Goal: Information Seeking & Learning: Check status

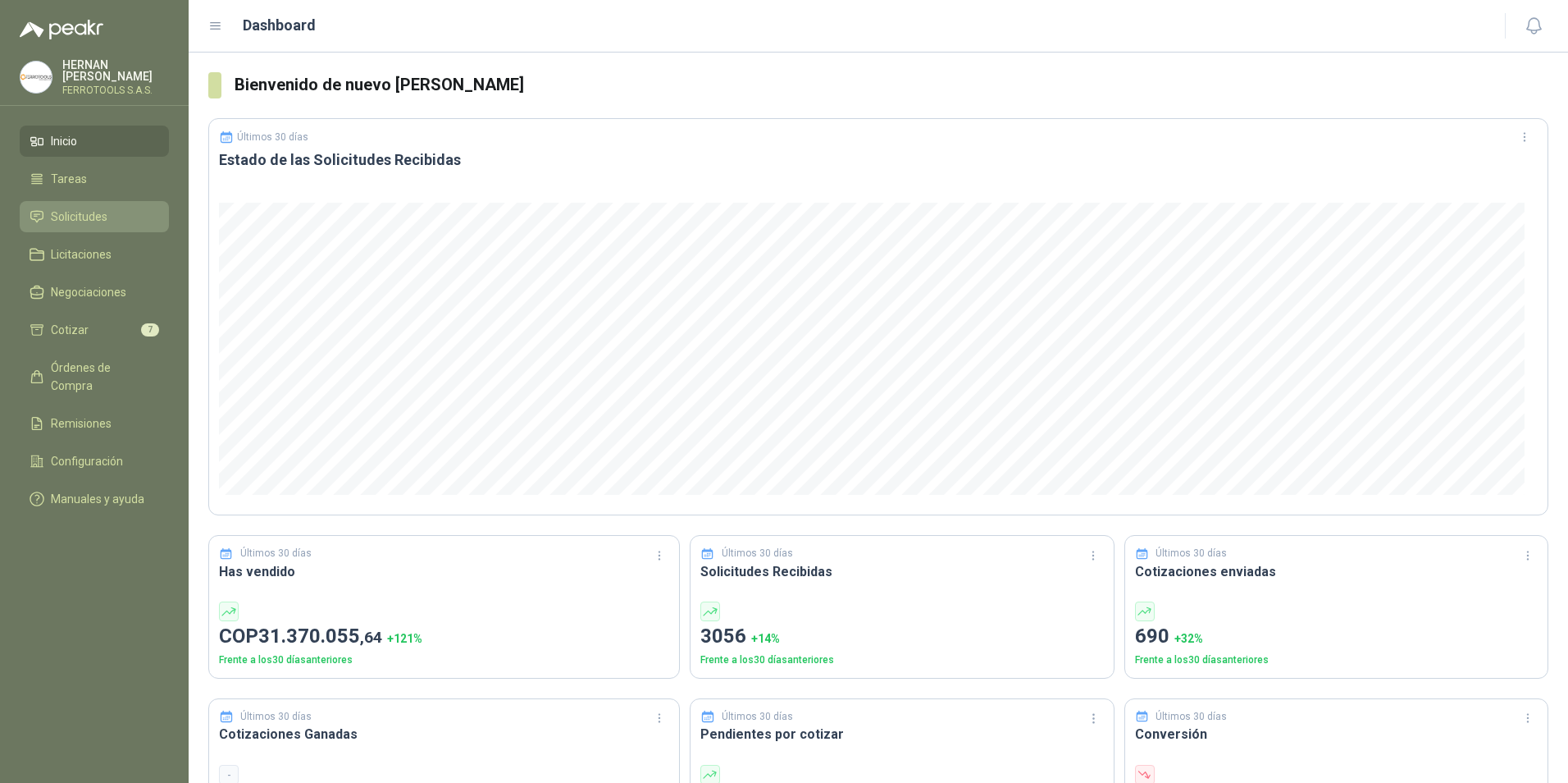
click at [141, 212] on li "Solicitudes" at bounding box center [94, 217] width 129 height 18
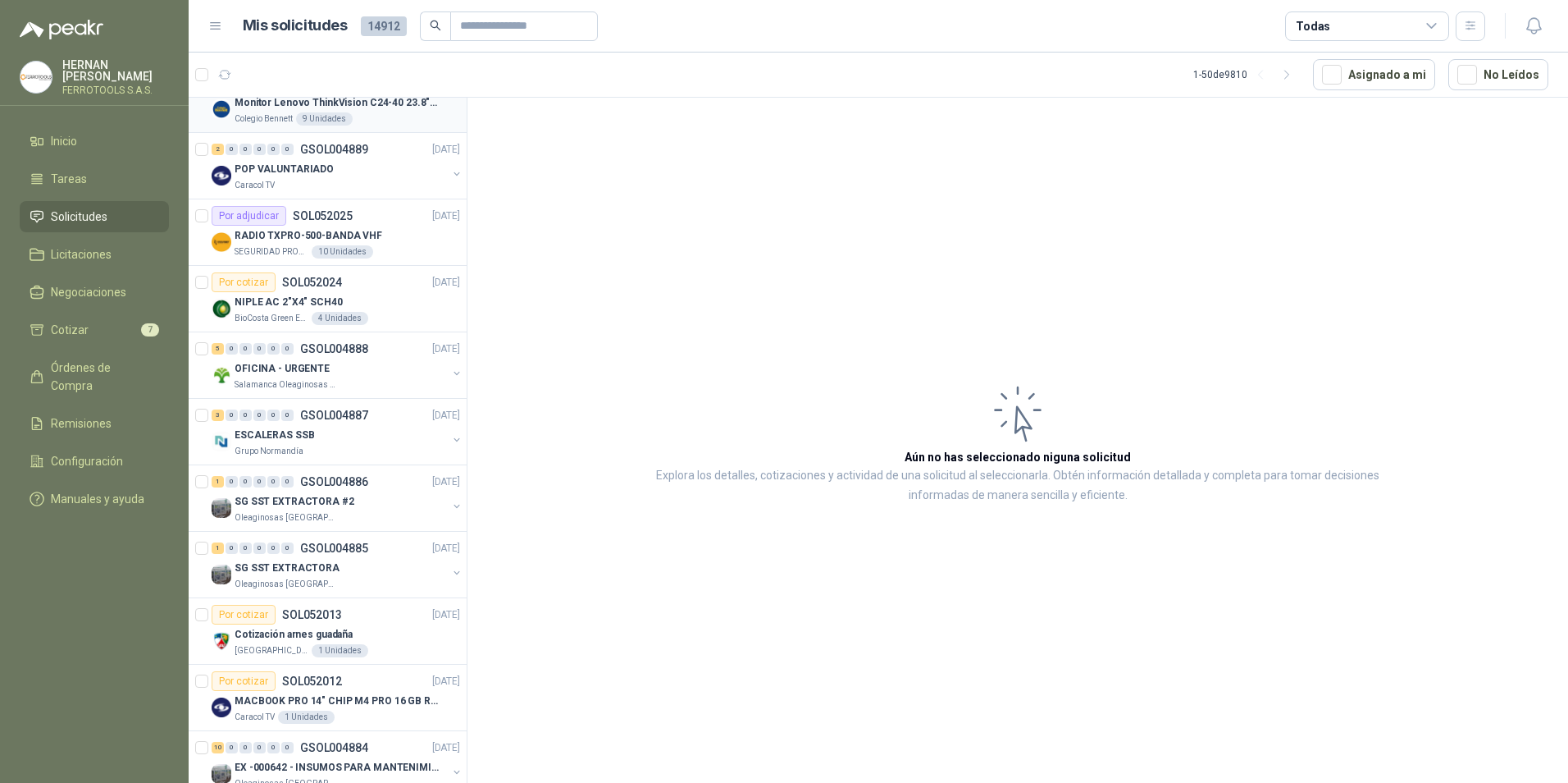
scroll to position [246, 0]
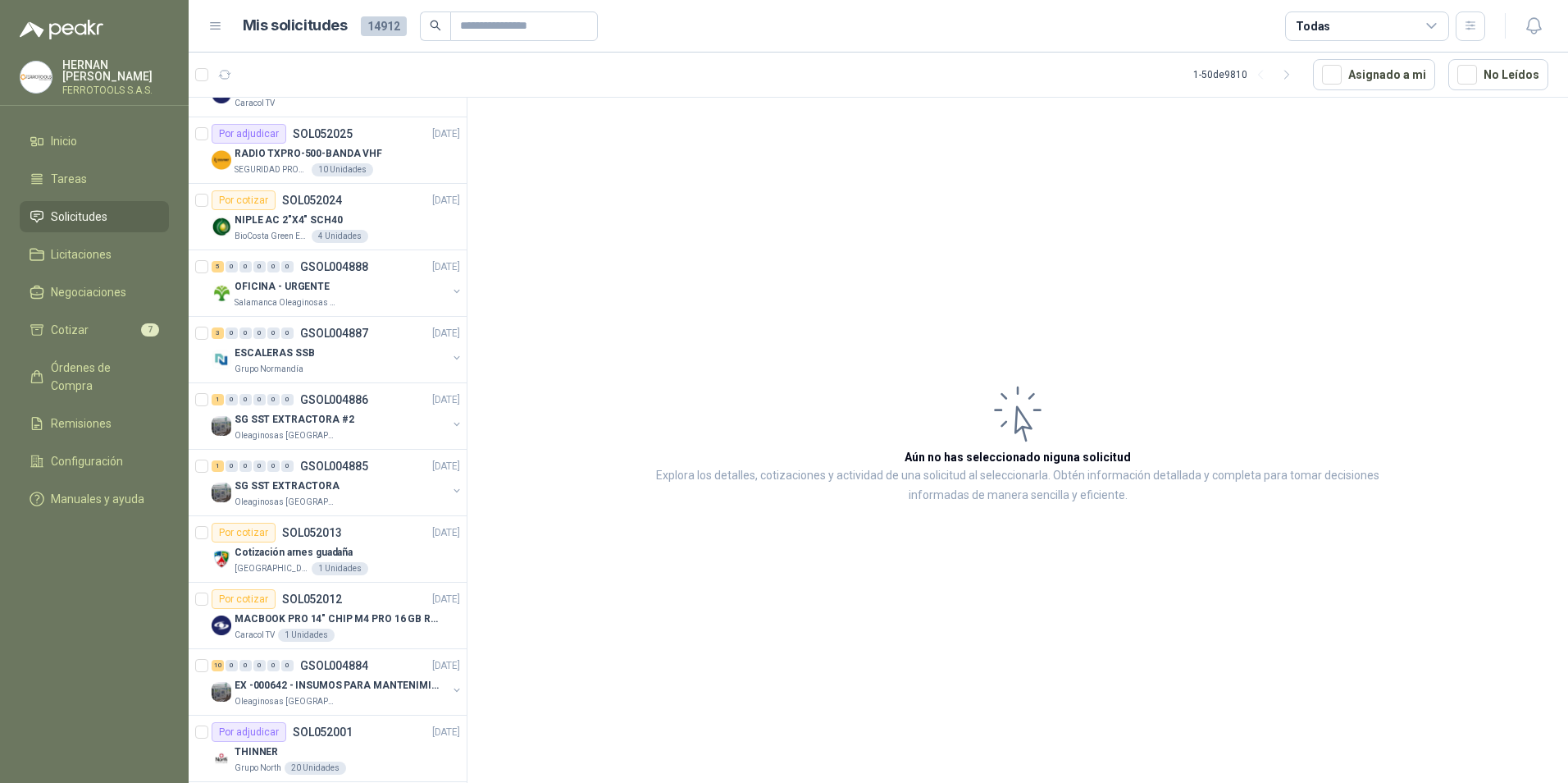
click at [383, 277] on div "OFICINA - URGENTE" at bounding box center [341, 286] width 212 height 20
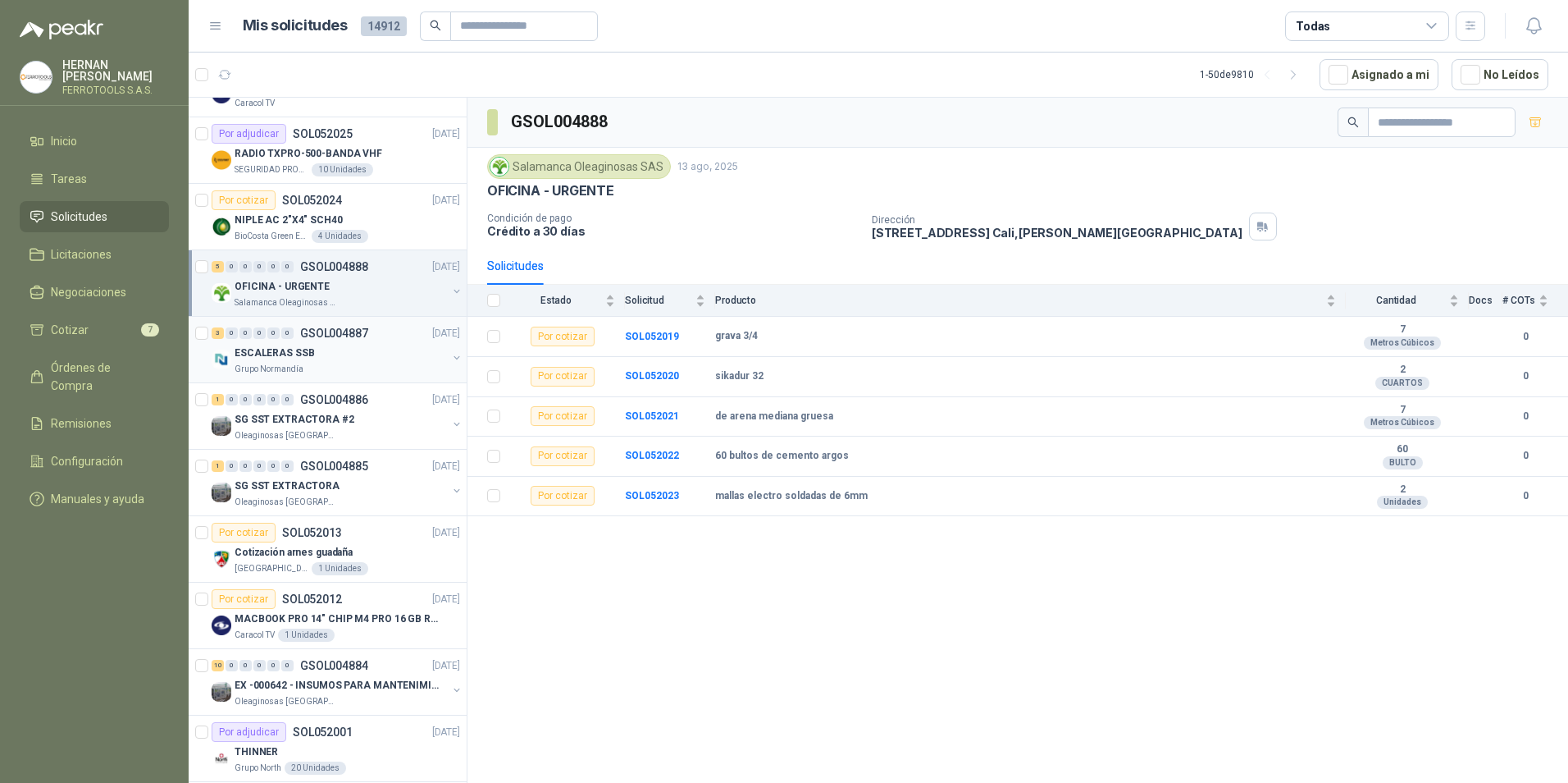
click at [361, 365] on div "Grupo Normandía" at bounding box center [341, 369] width 212 height 13
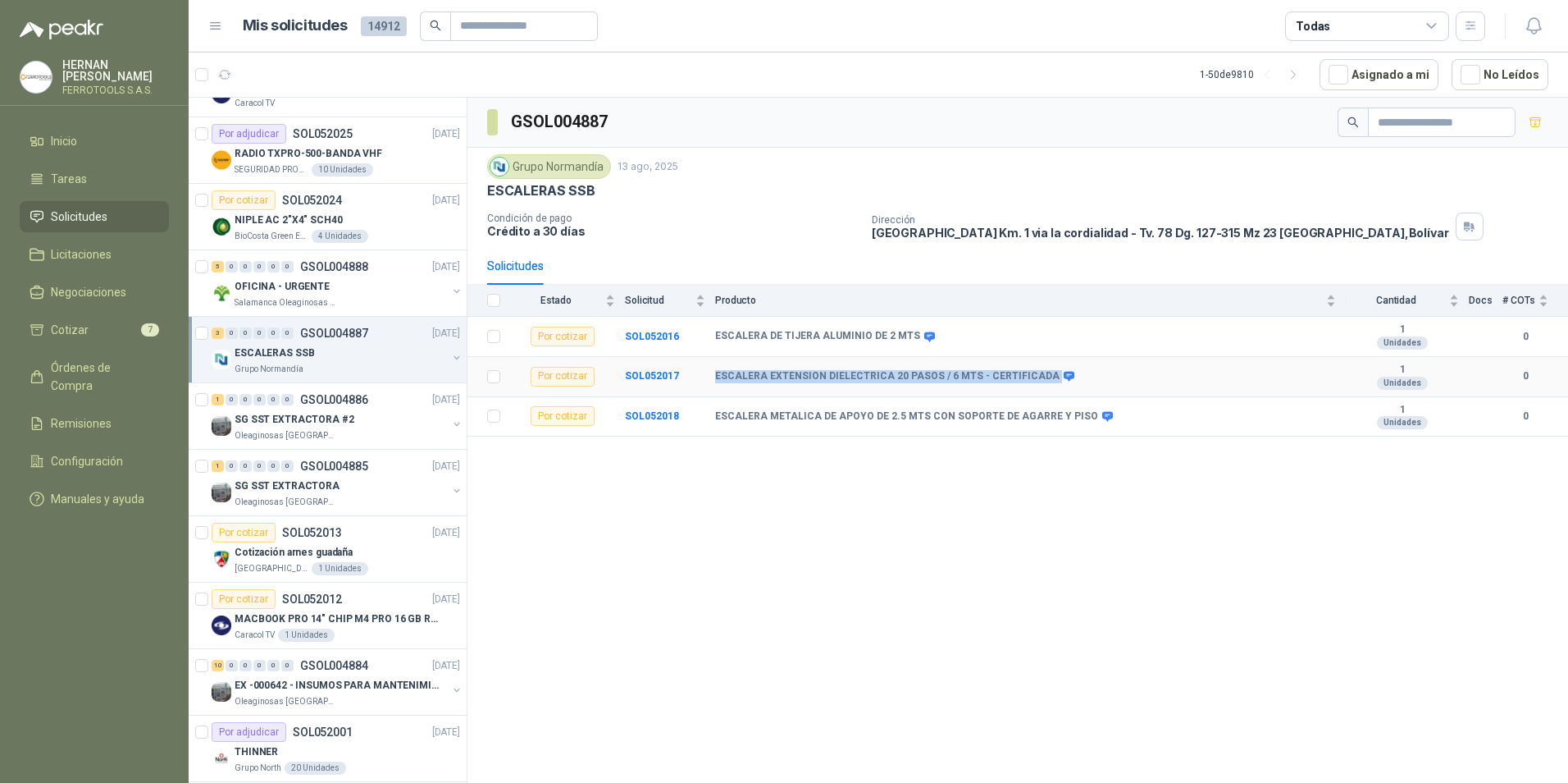
drag, startPoint x: 1038, startPoint y: 376, endPoint x: 701, endPoint y: 378, distance: 337.0
click at [701, 378] on tr "Por cotizar SOL052017 ESCALERA EXTENSION DIELECTRICA 20 PASOS / 6 MTS - CERTIFI…" at bounding box center [1018, 377] width 1101 height 40
copy tr "ESCALERA EXTENSION DIELECTRICA 20 PASOS / 6 MTS - CERTIFICADA"
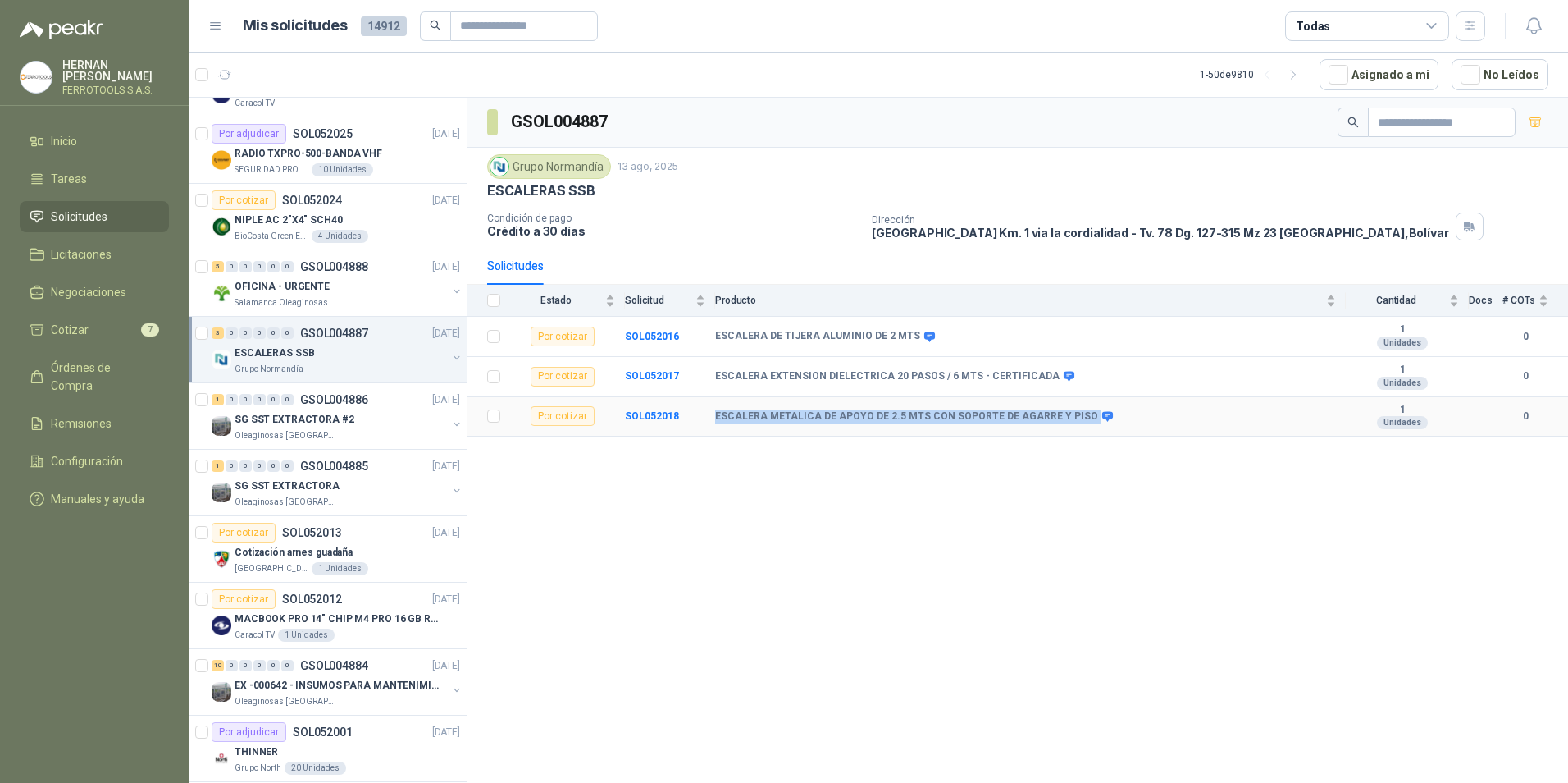
drag, startPoint x: 1076, startPoint y: 419, endPoint x: 708, endPoint y: 419, distance: 368.0
click at [708, 419] on tr "Por cotizar SOL052018 ESCALERA METALICA DE APOYO DE 2.5 MTS CON SOPORTE DE AGAR…" at bounding box center [1018, 417] width 1101 height 40
copy tr "ESCALERA METALICA DE APOYO DE 2.5 MTS CON SOPORTE DE AGARRE Y PISO"
click at [370, 430] on div "Oleaginosas [GEOGRAPHIC_DATA][PERSON_NAME]" at bounding box center [341, 435] width 212 height 13
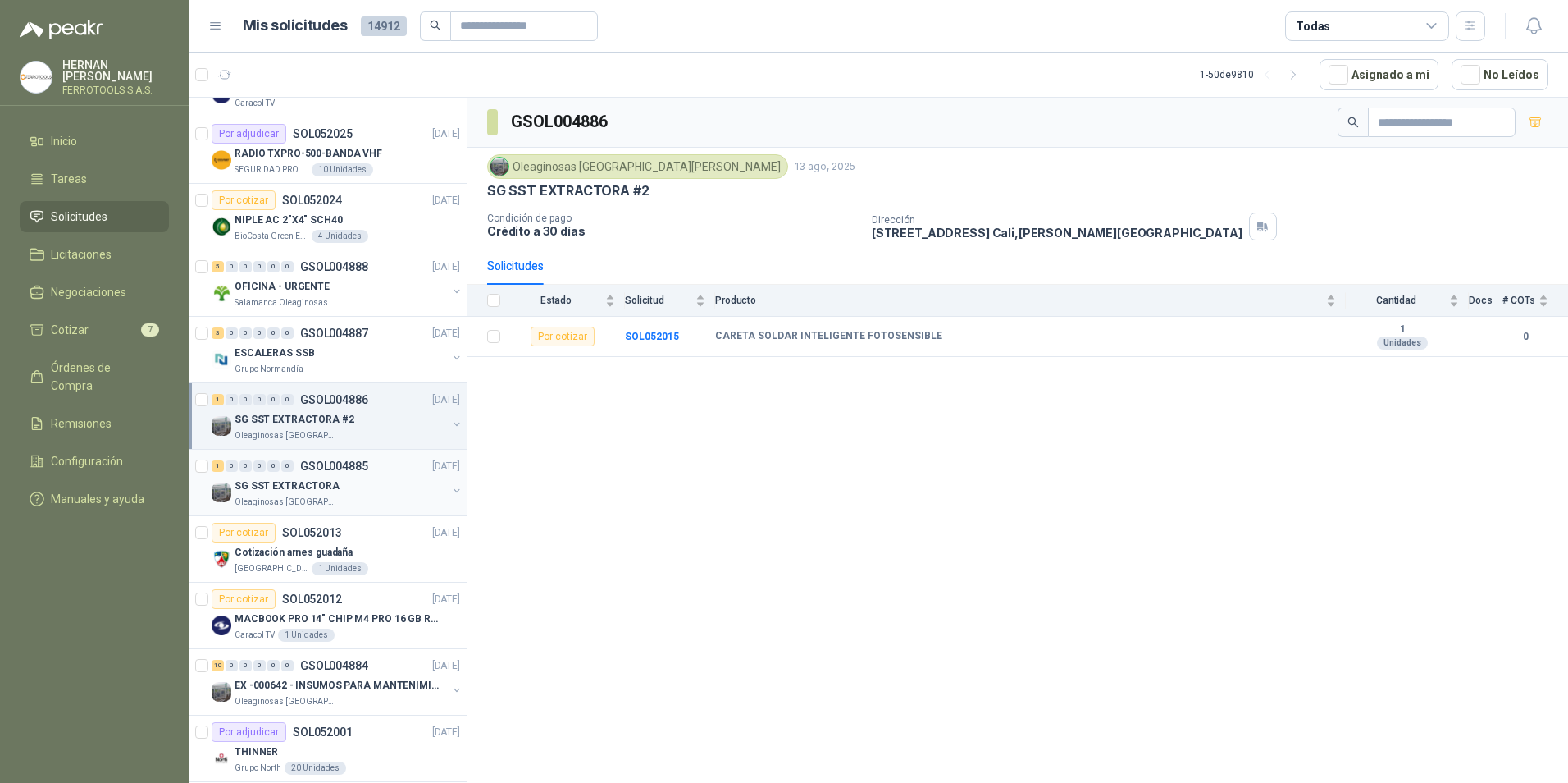
click at [353, 478] on div "SG SST EXTRACTORA" at bounding box center [341, 486] width 212 height 20
click at [1483, 338] on icon "button" at bounding box center [1478, 337] width 10 height 10
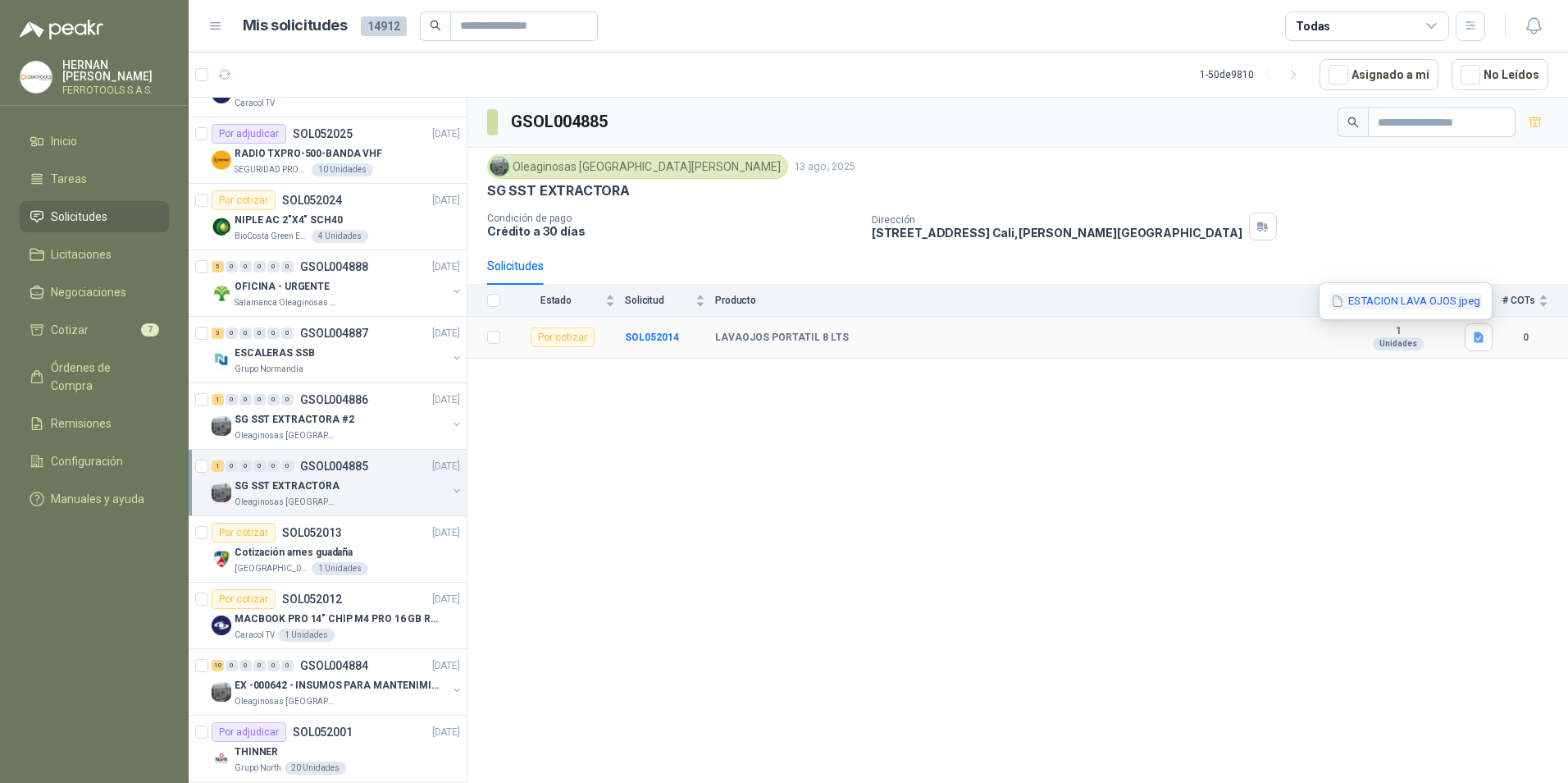
click at [1419, 296] on button "ESTACION LAVA OJOS.jpeg" at bounding box center [1406, 301] width 153 height 17
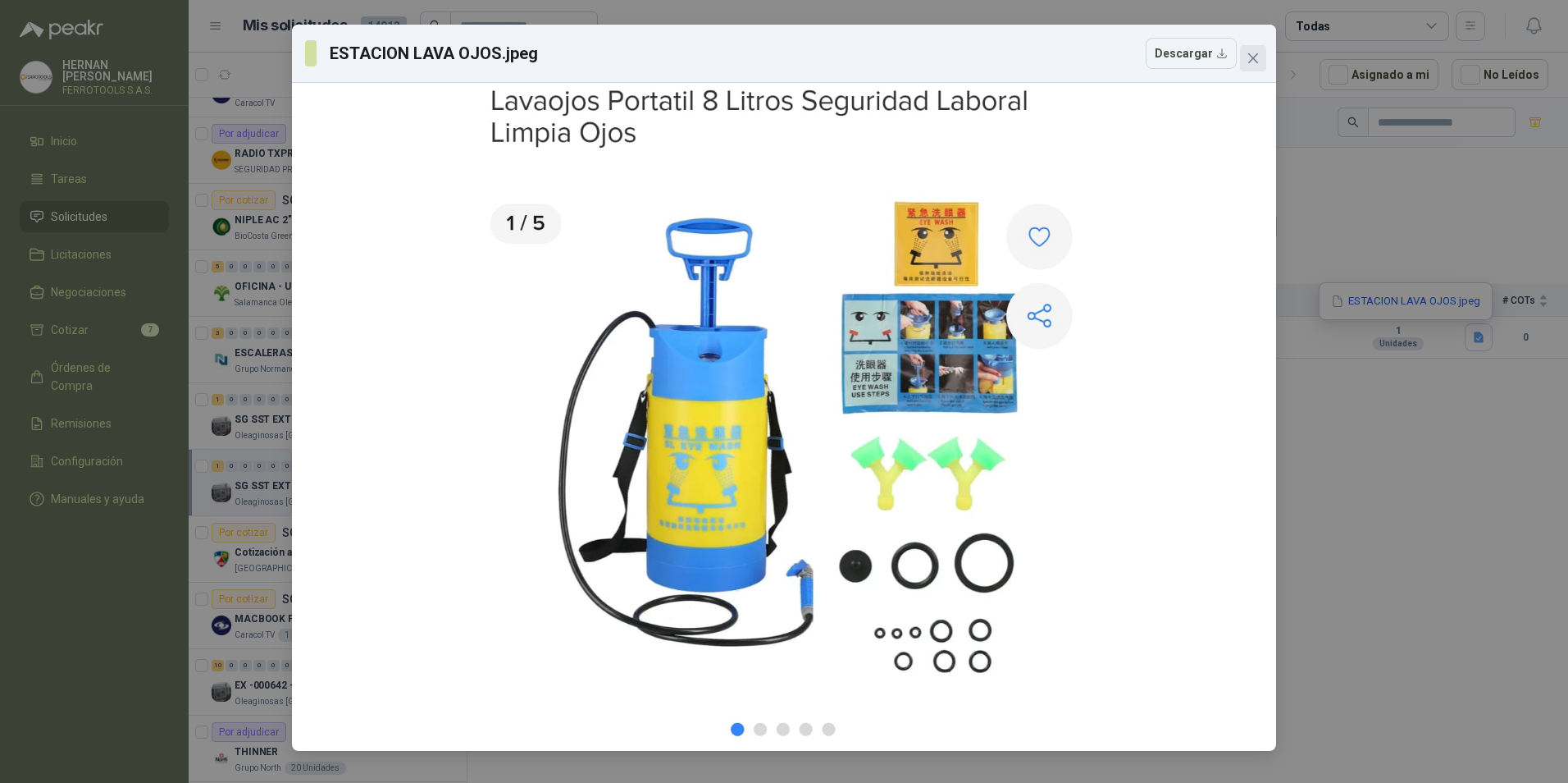
click at [1247, 68] on button "Close" at bounding box center [1254, 59] width 26 height 26
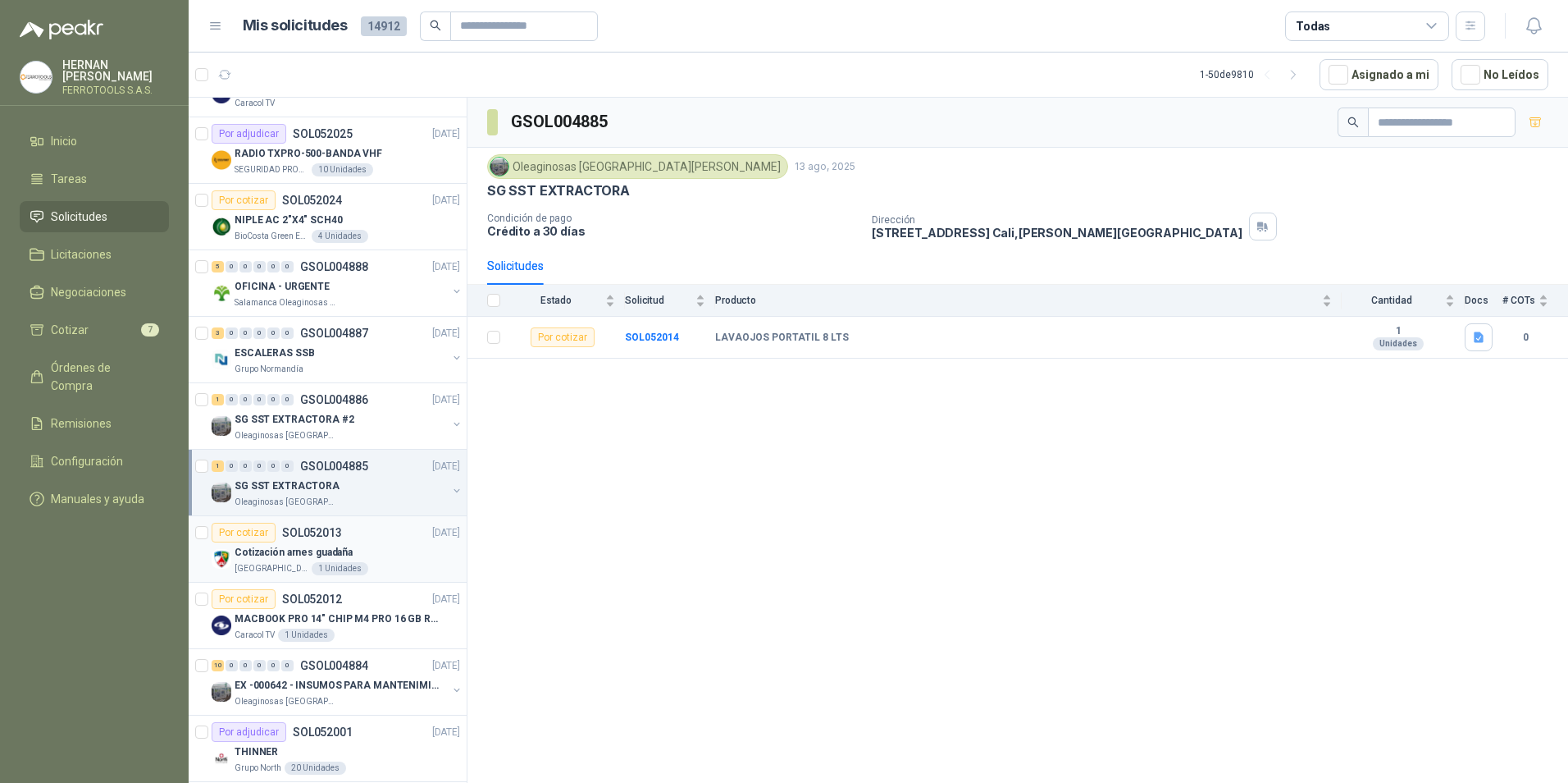
click at [374, 530] on div "Por cotizar SOL052013 [DATE]" at bounding box center [335, 532] width 249 height 20
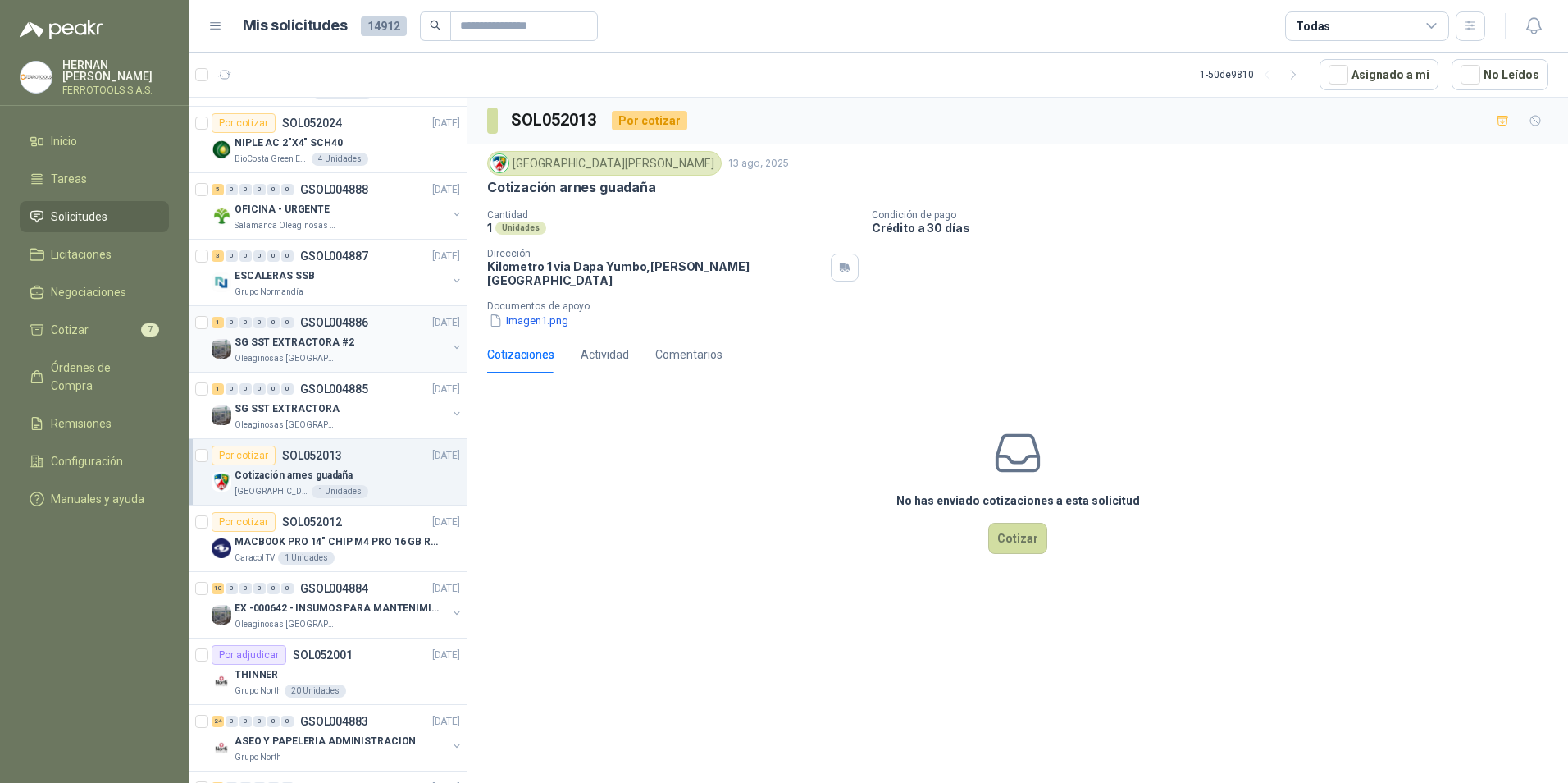
scroll to position [411, 0]
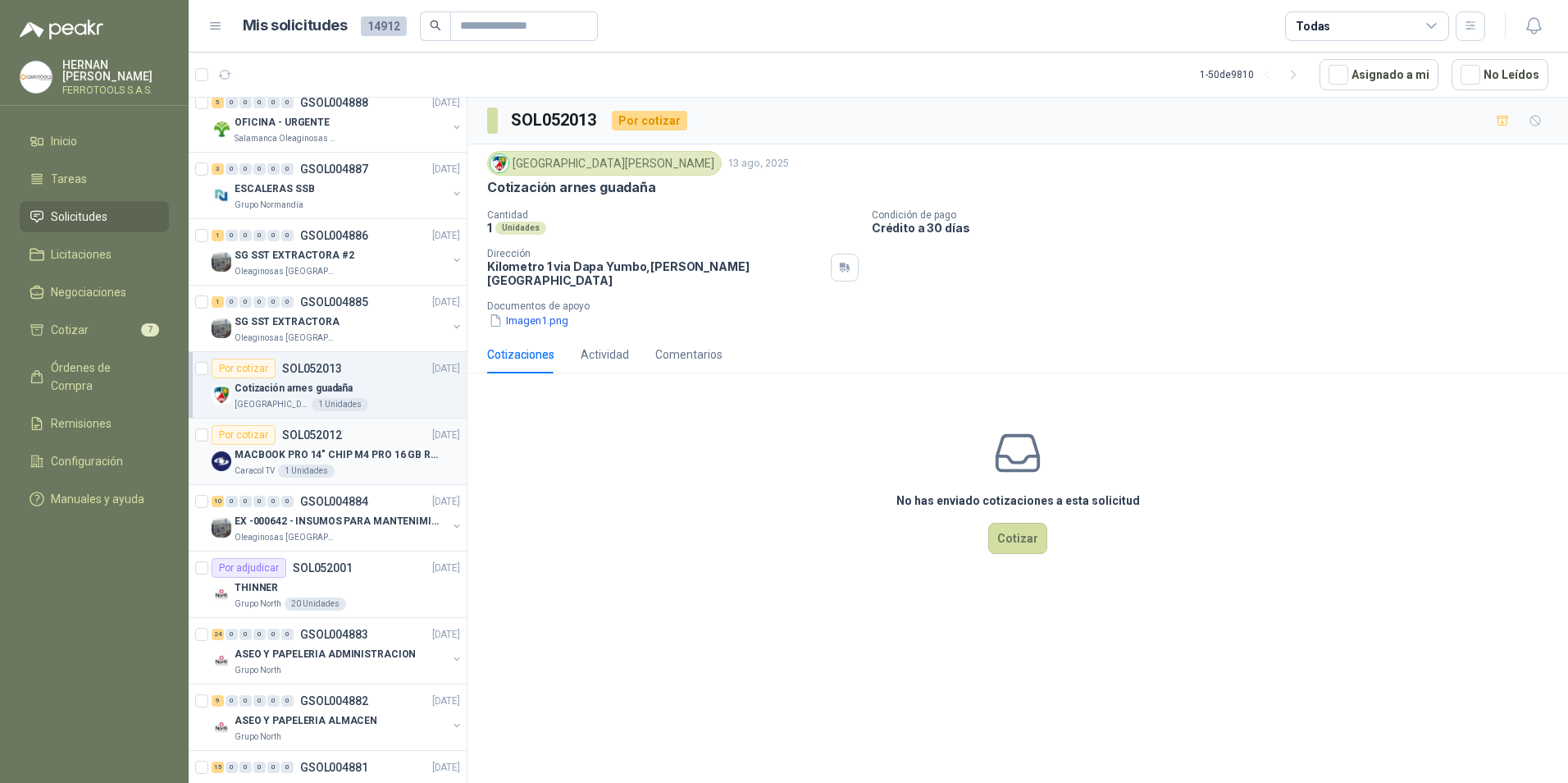
click at [376, 468] on div "Caracol TV 1 Unidades" at bounding box center [348, 470] width 225 height 13
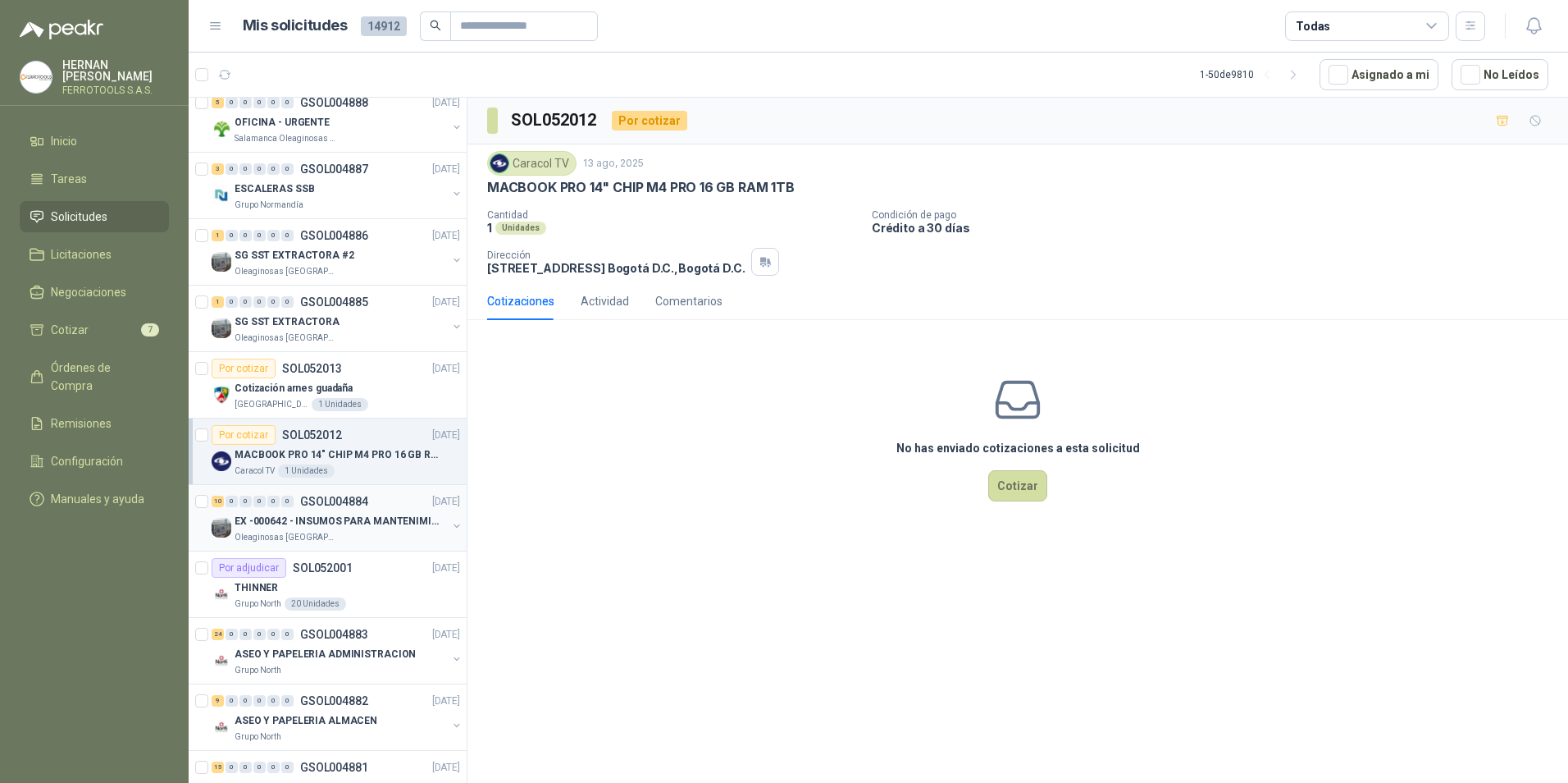
click at [374, 519] on p "EX -000642 - INSUMOS PARA MANTENIMIENTO PREVENTIVO" at bounding box center [337, 522] width 204 height 16
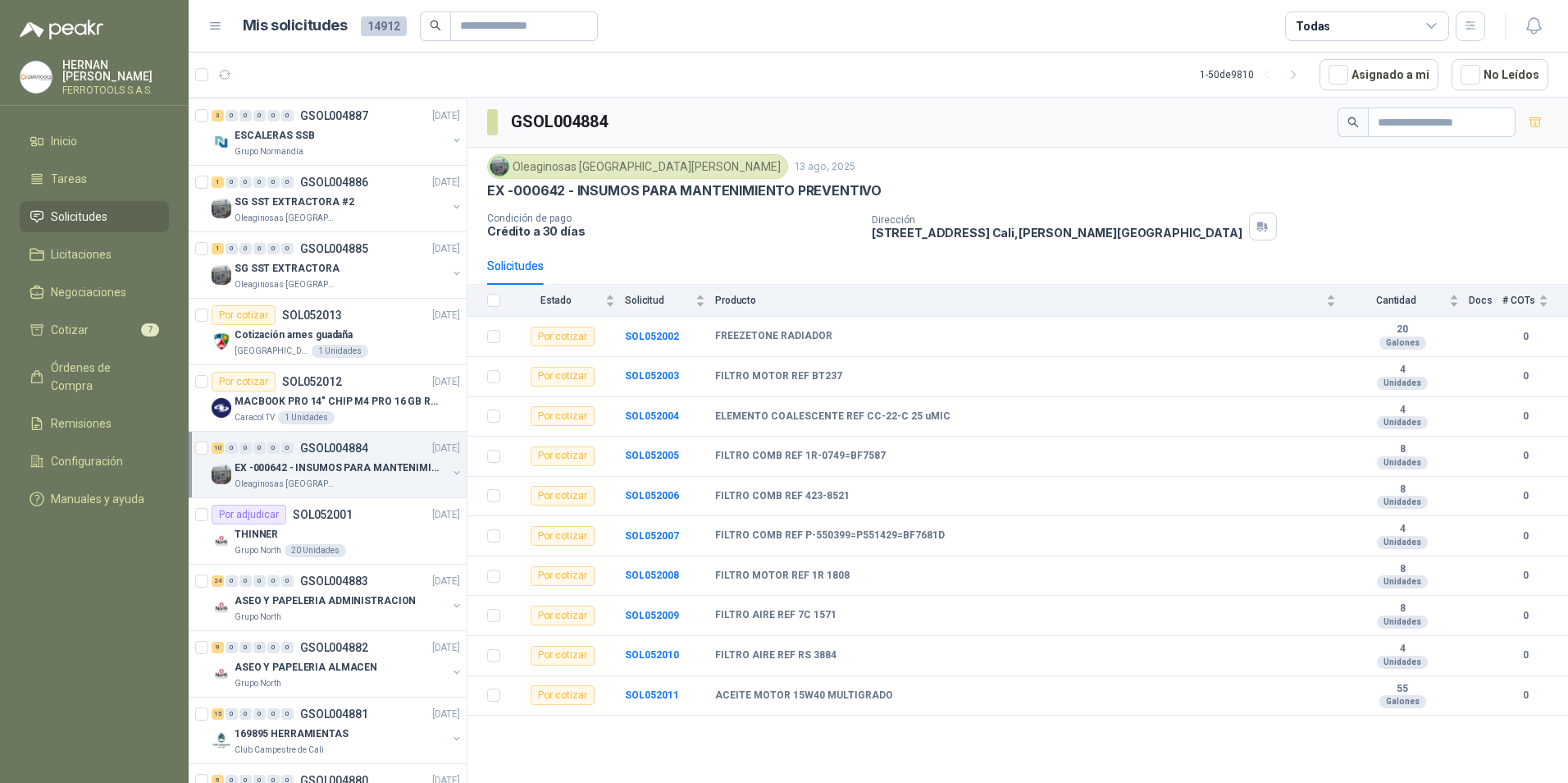
scroll to position [492, 0]
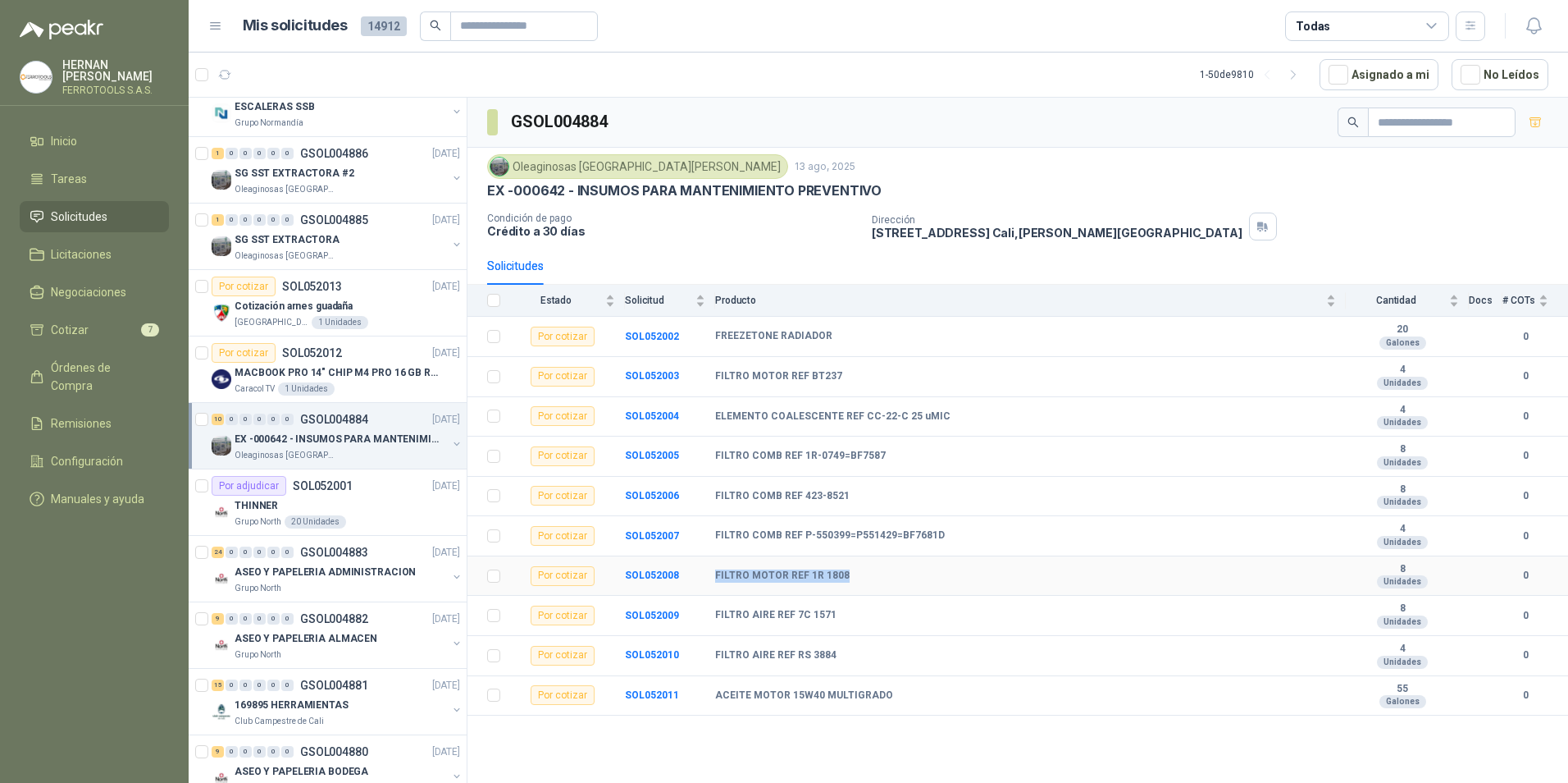
drag, startPoint x: 849, startPoint y: 573, endPoint x: 709, endPoint y: 574, distance: 140.0
click at [709, 574] on tr "Por cotizar SOL052008 FILTRO MOTOR REF 1R 1808 8 Unidades 0" at bounding box center [1018, 577] width 1101 height 40
copy tr "FILTRO MOTOR REF 1R 1808"
click at [356, 502] on div "THINNER" at bounding box center [348, 505] width 225 height 20
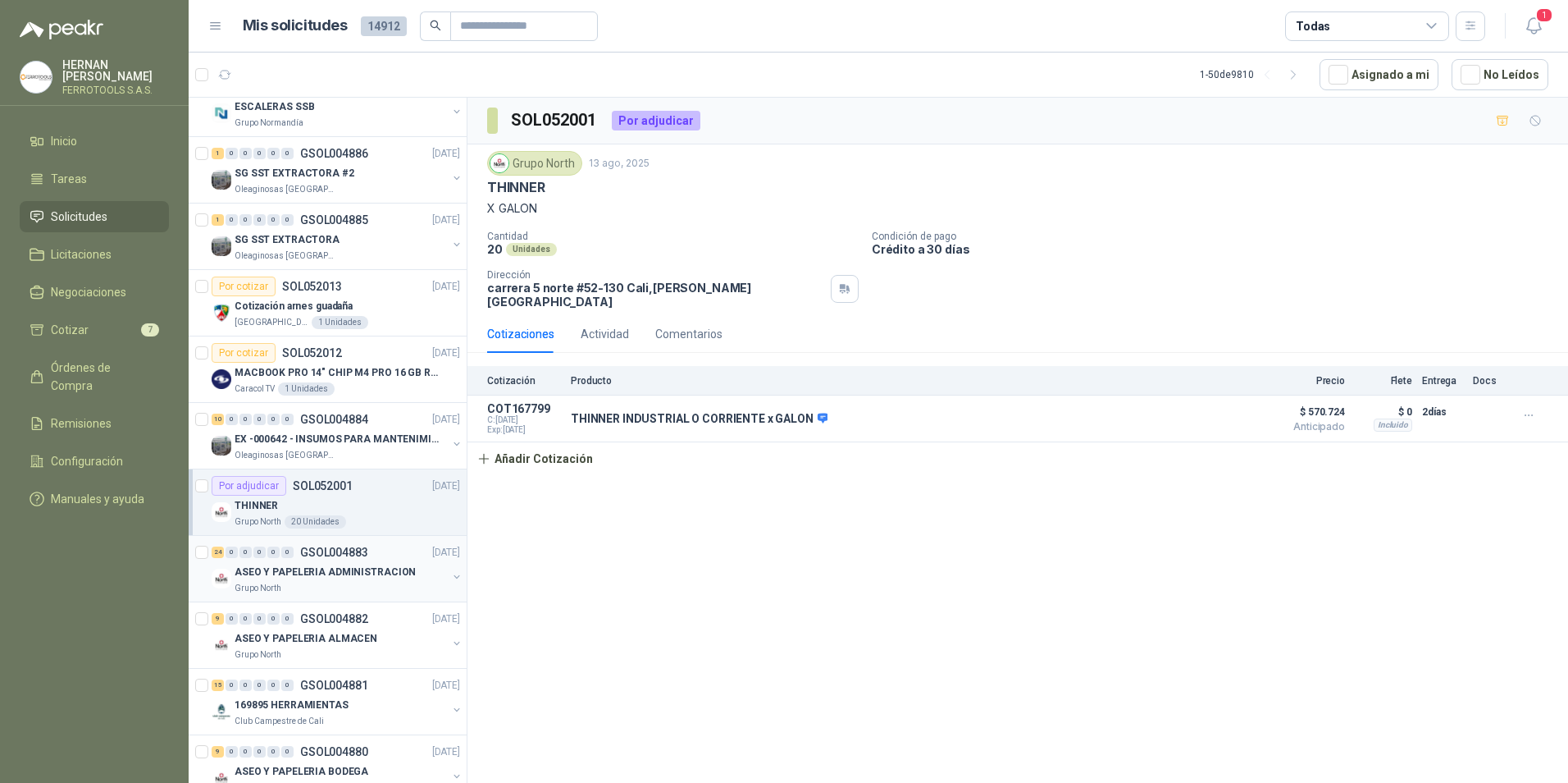
click at [363, 573] on p "ASEO Y PAPELERIA ADMINISTRACION" at bounding box center [326, 572] width 182 height 16
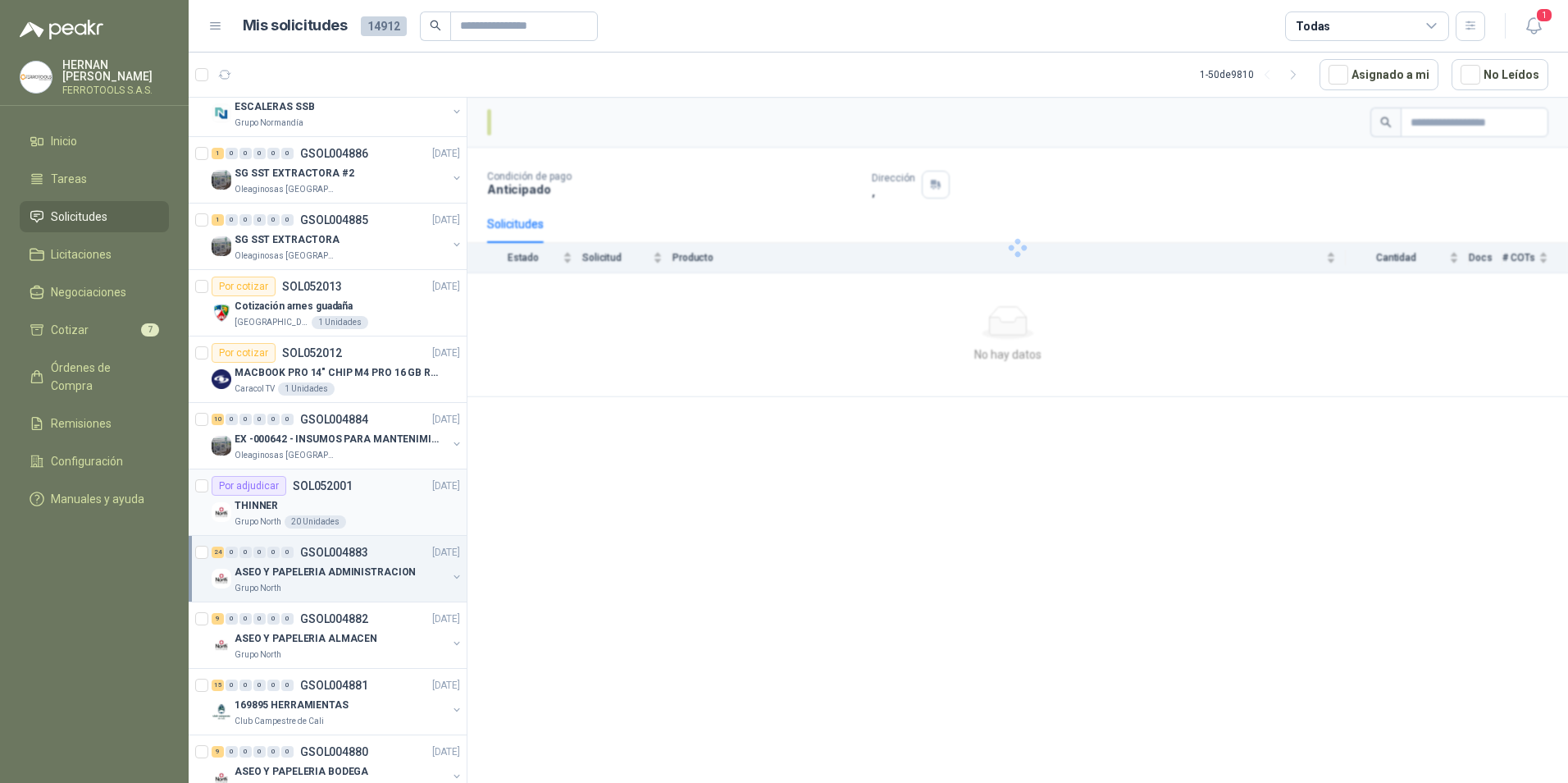
click at [366, 485] on div "Por adjudicar SOL052001 [DATE]" at bounding box center [335, 486] width 249 height 20
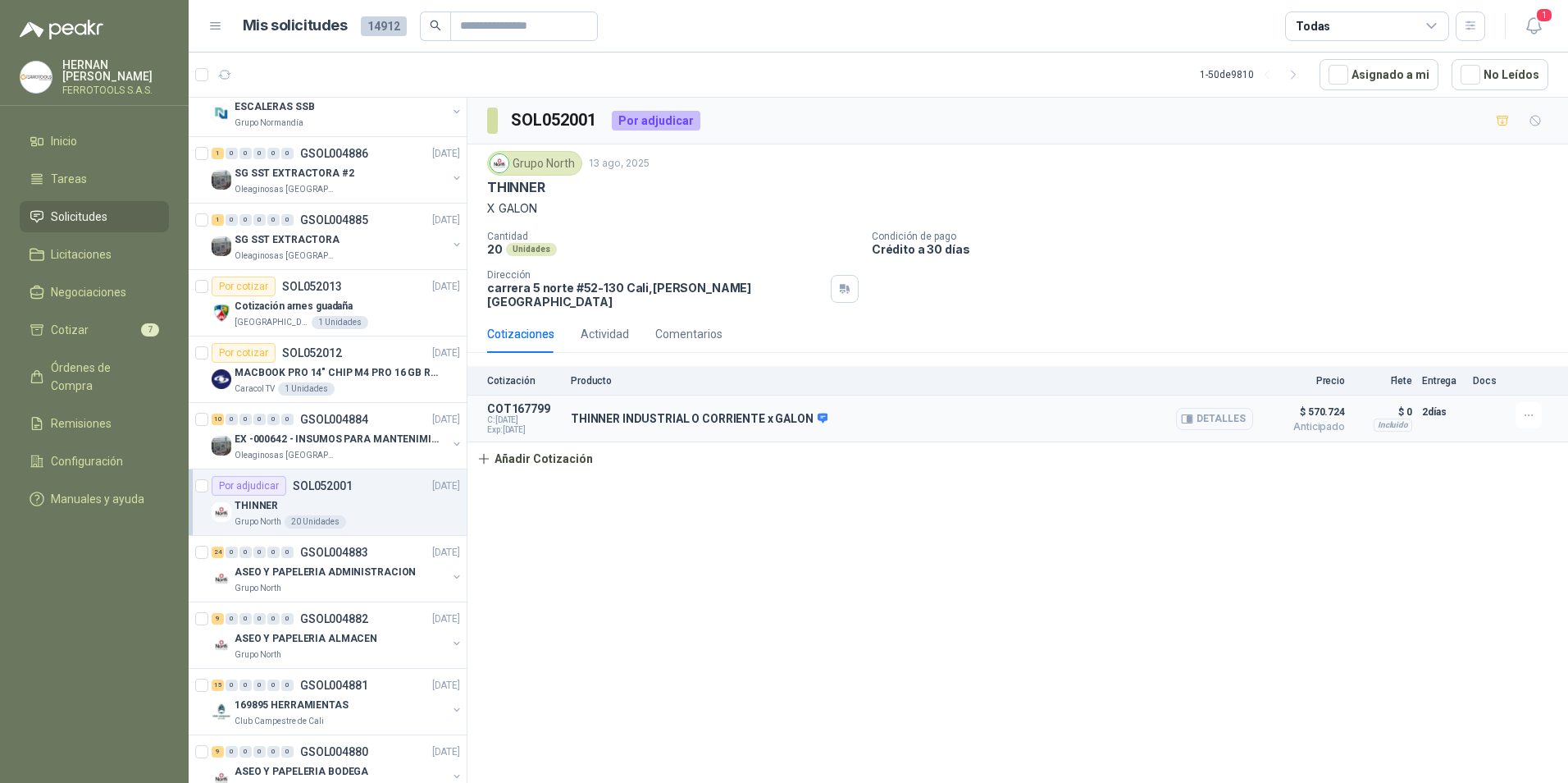
click at [1226, 412] on button "Detalles" at bounding box center [1215, 419] width 77 height 22
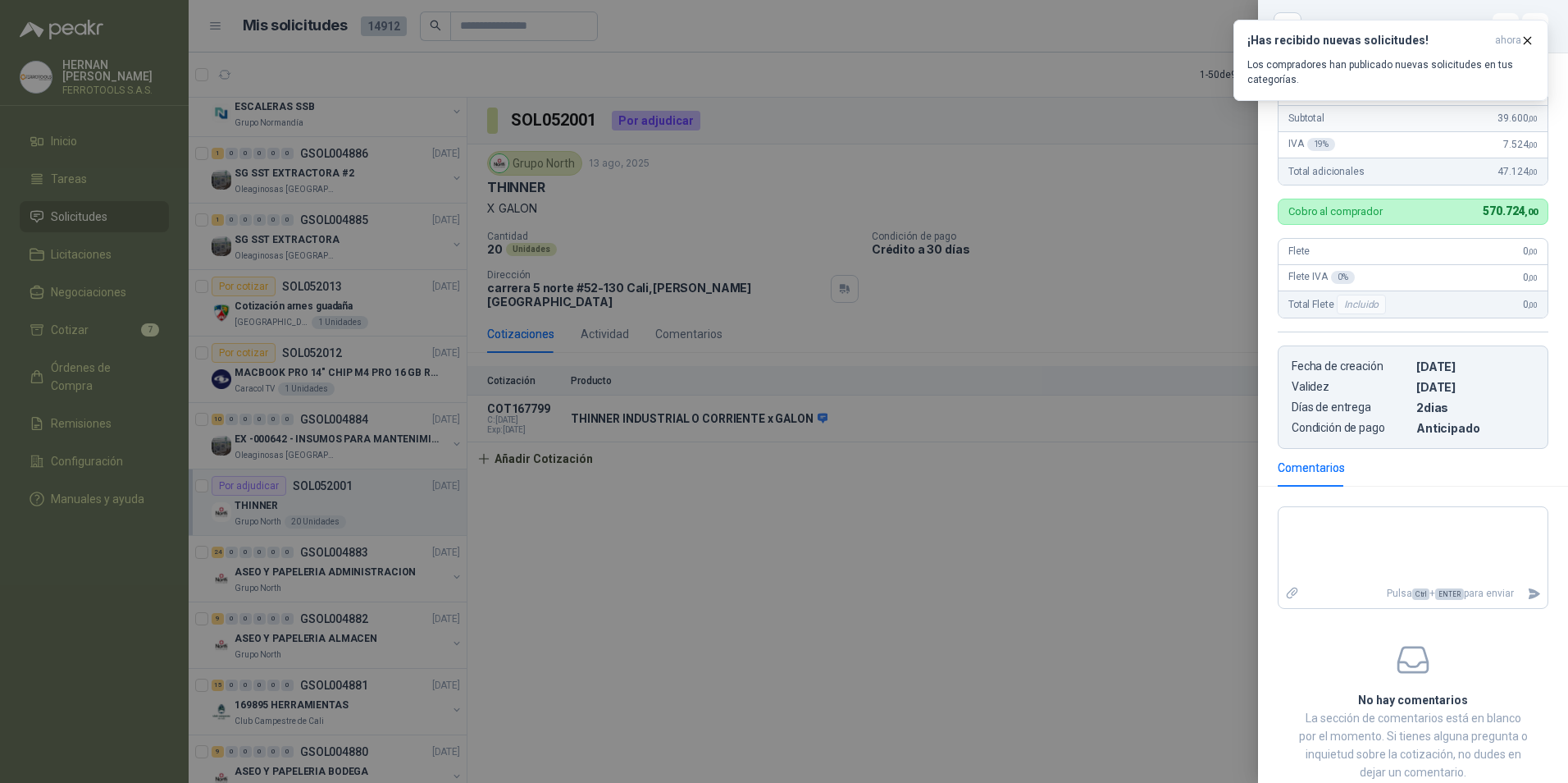
scroll to position [352, 0]
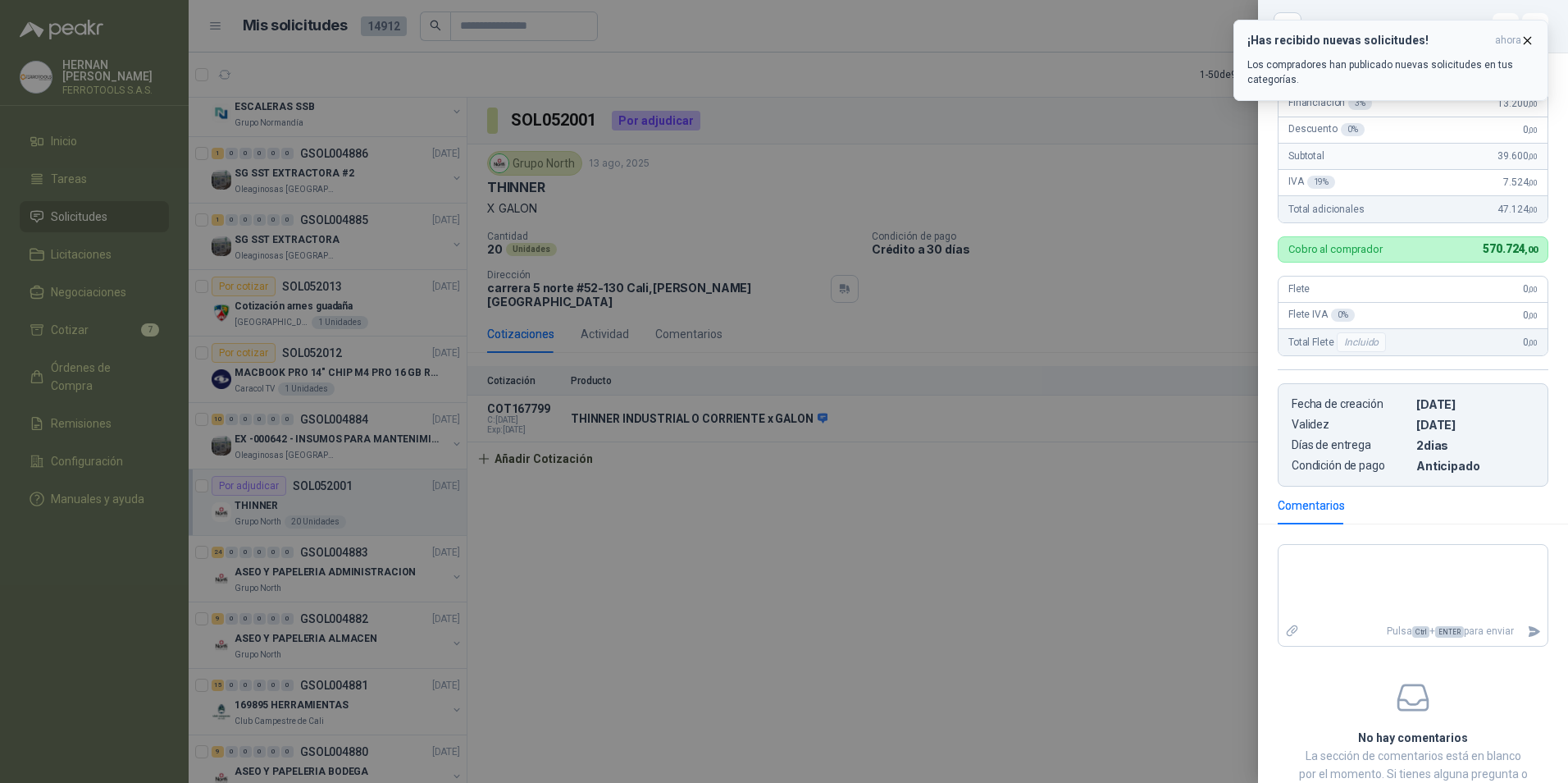
click at [1534, 39] on icon "button" at bounding box center [1528, 41] width 14 height 14
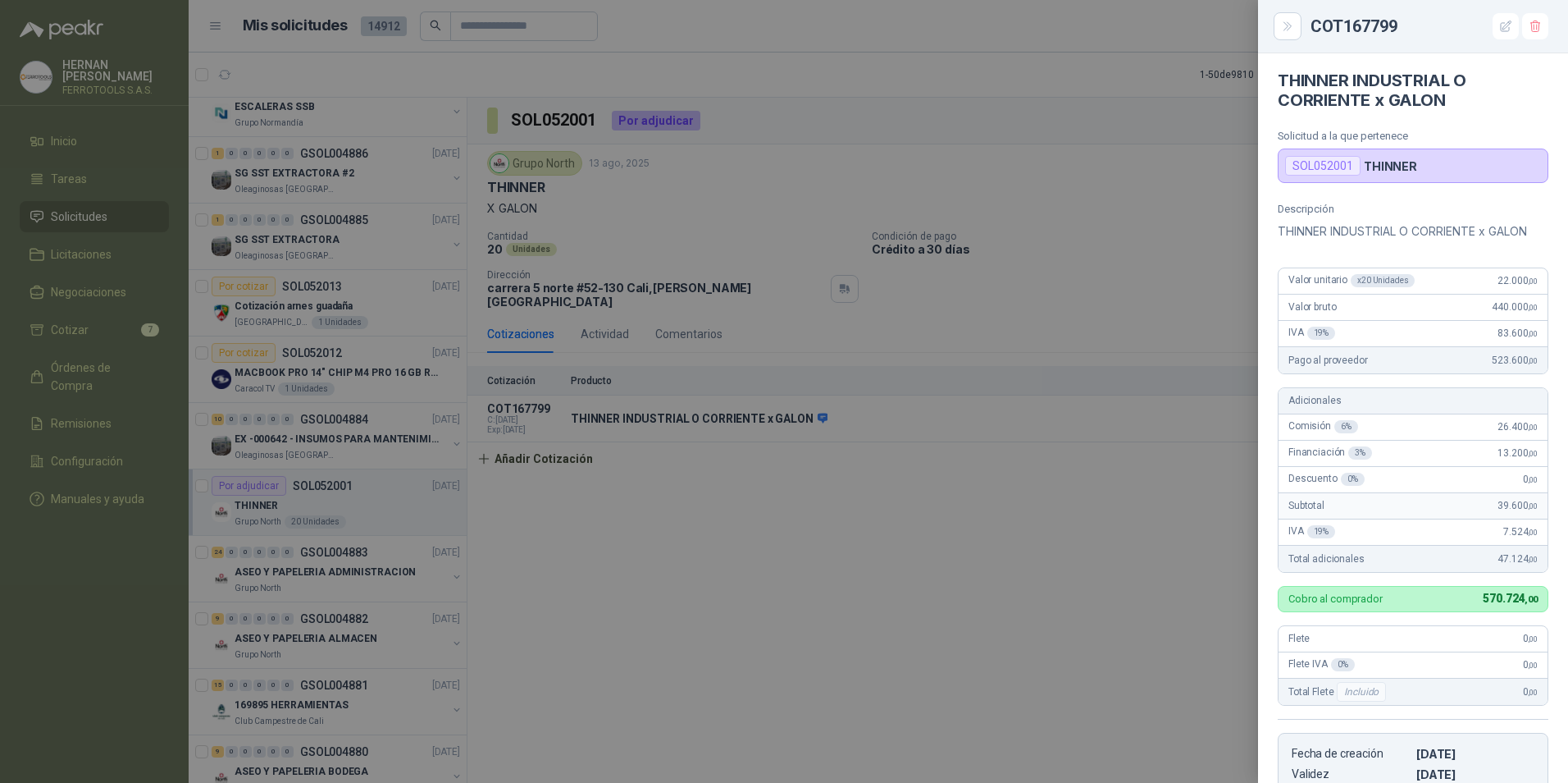
scroll to position [0, 0]
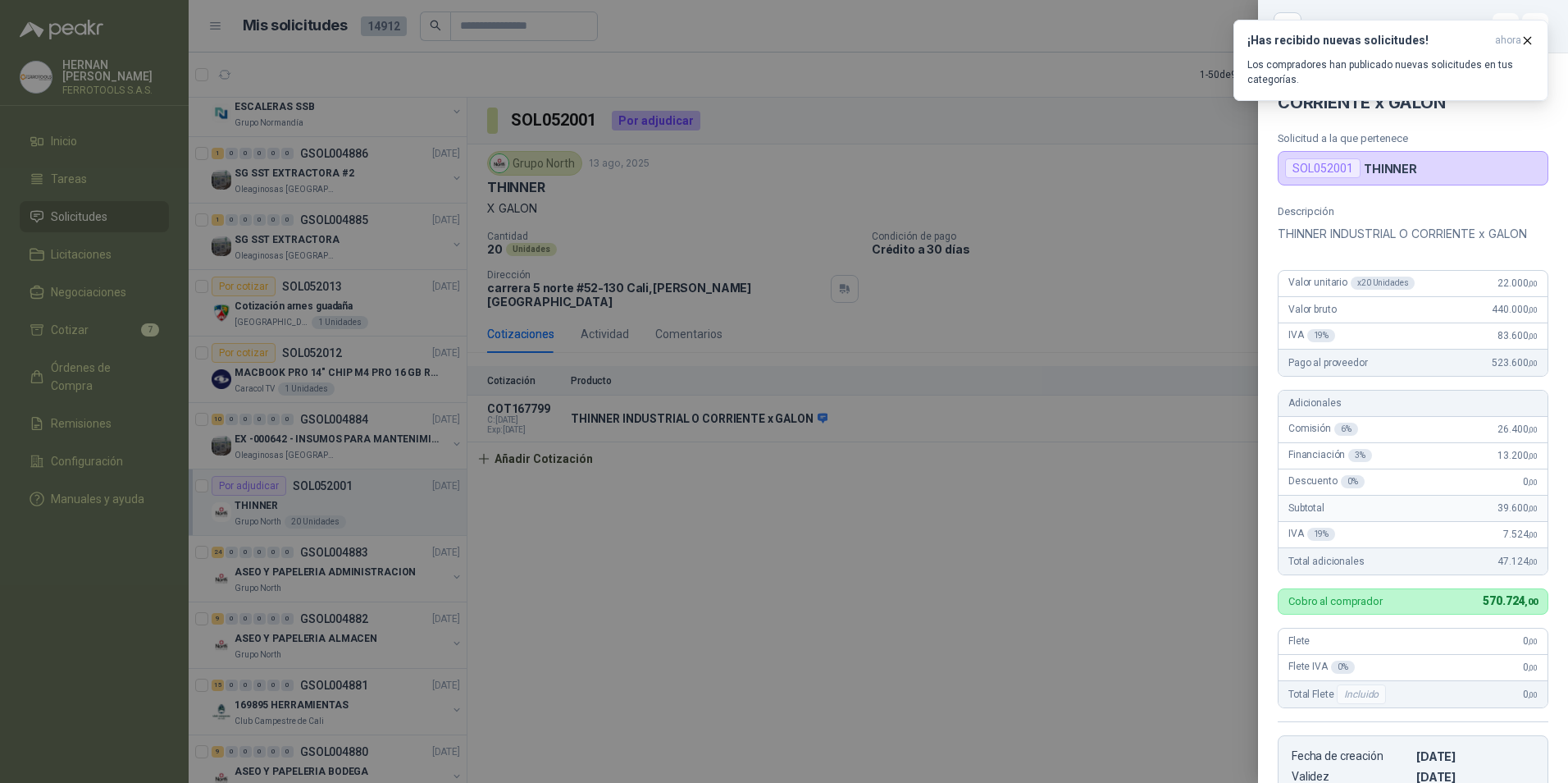
click at [370, 578] on div at bounding box center [784, 392] width 1568 height 783
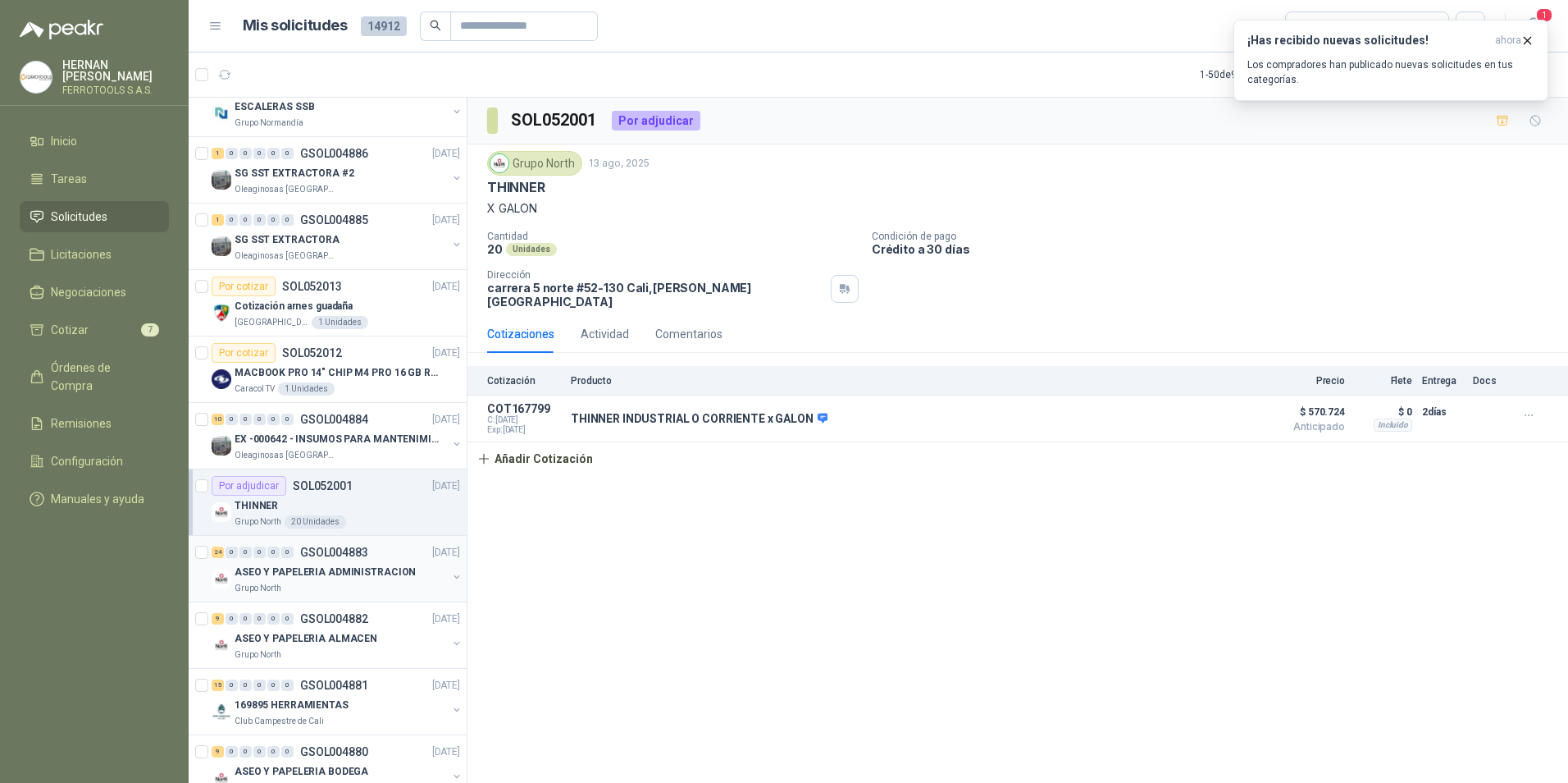
click at [370, 578] on p "ASEO Y PAPELERIA ADMINISTRACION" at bounding box center [326, 572] width 182 height 16
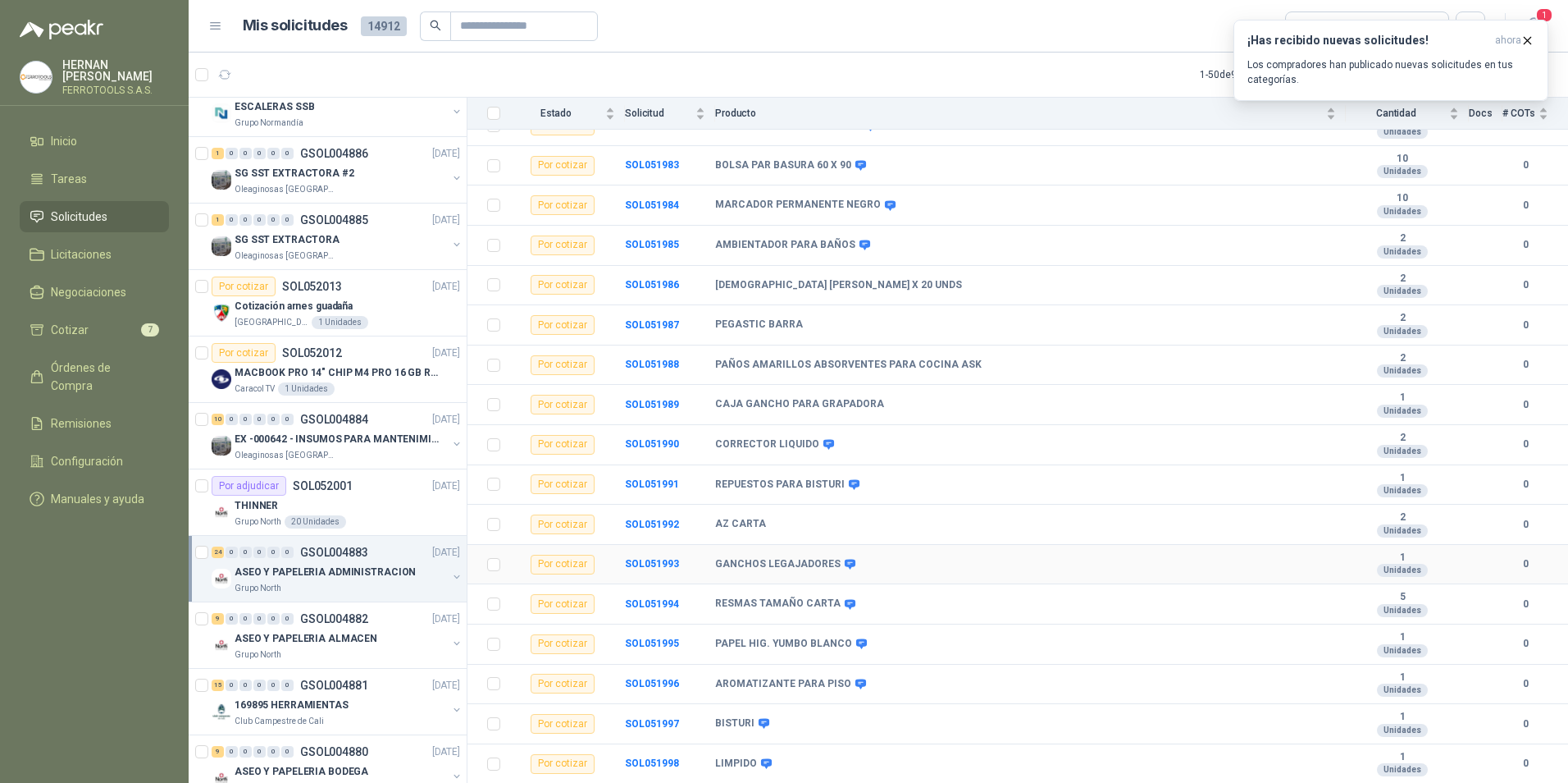
scroll to position [486, 0]
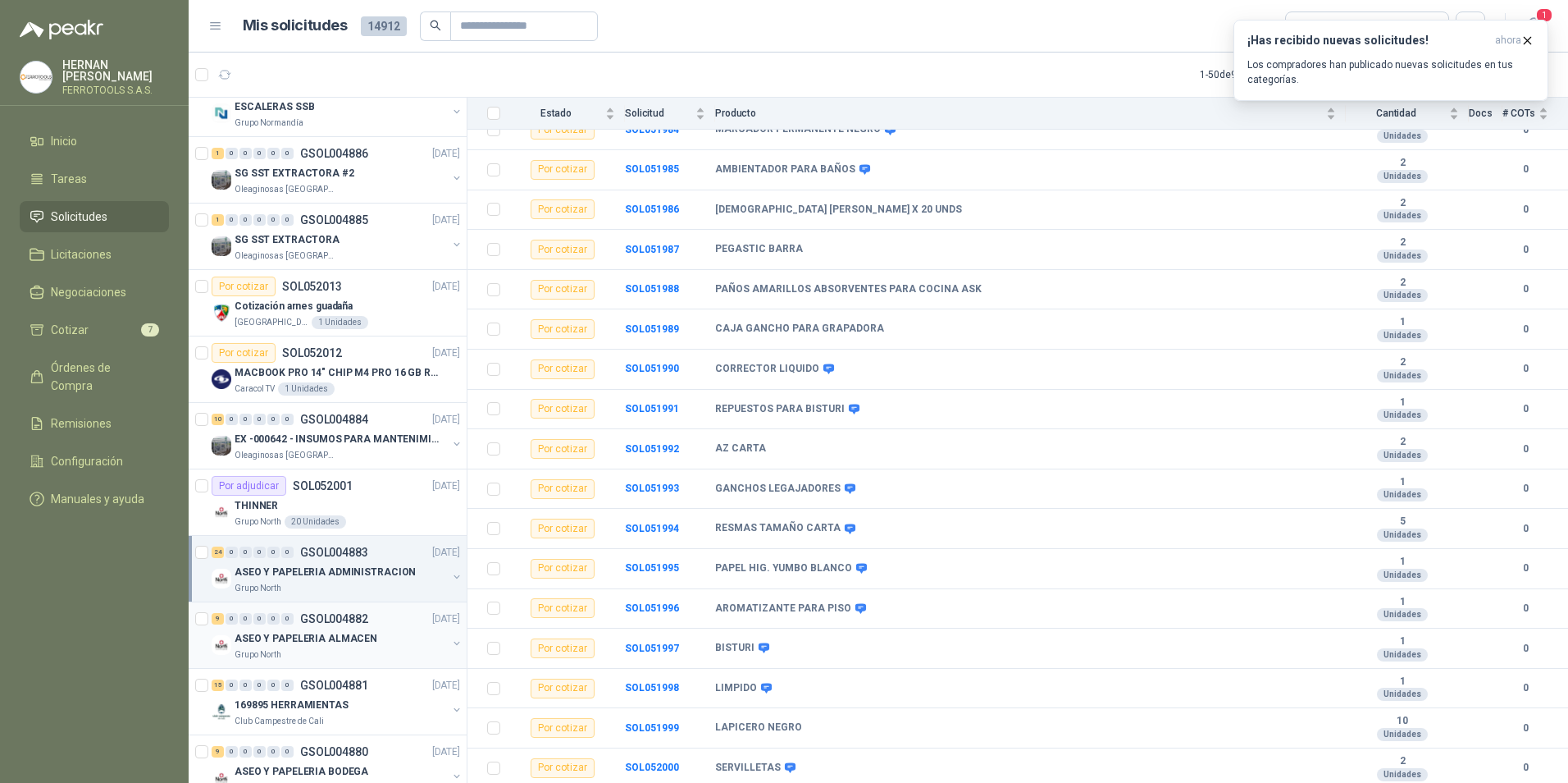
click at [326, 637] on p "ASEO Y PAPELERIA ALMACEN" at bounding box center [306, 639] width 142 height 16
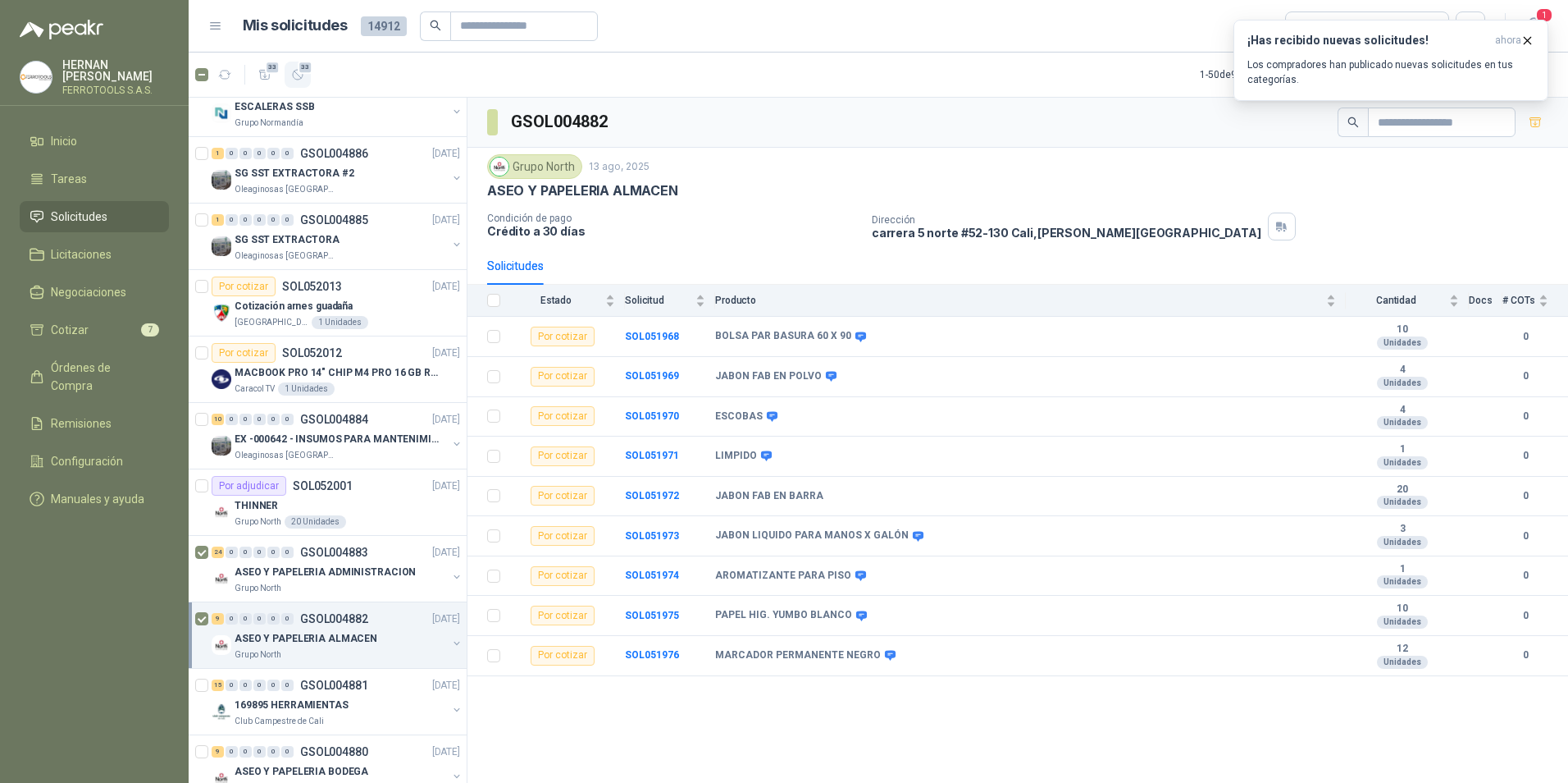
click at [307, 79] on button "33" at bounding box center [298, 74] width 26 height 26
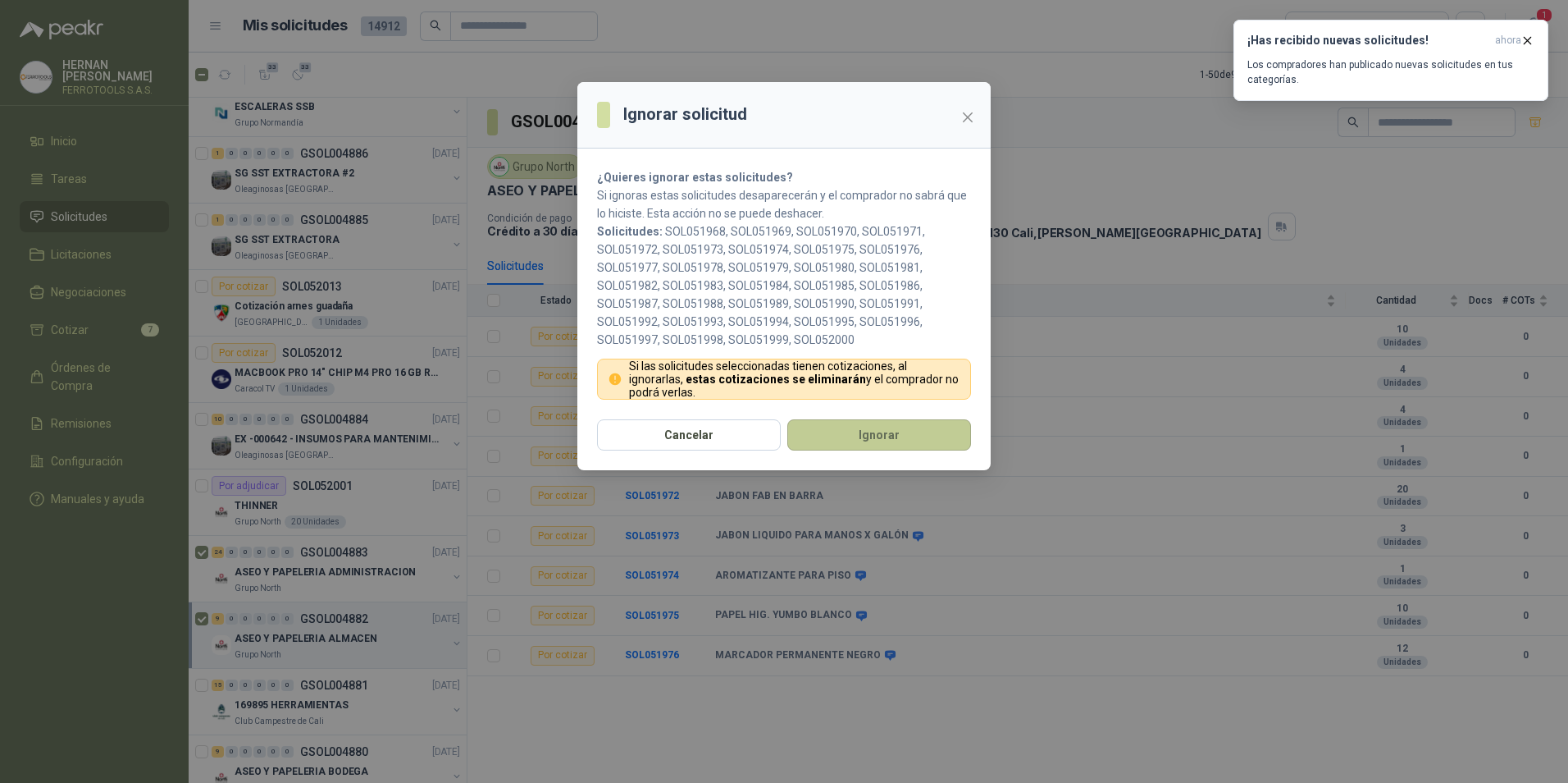
click at [816, 431] on button "Ignorar" at bounding box center [879, 435] width 183 height 31
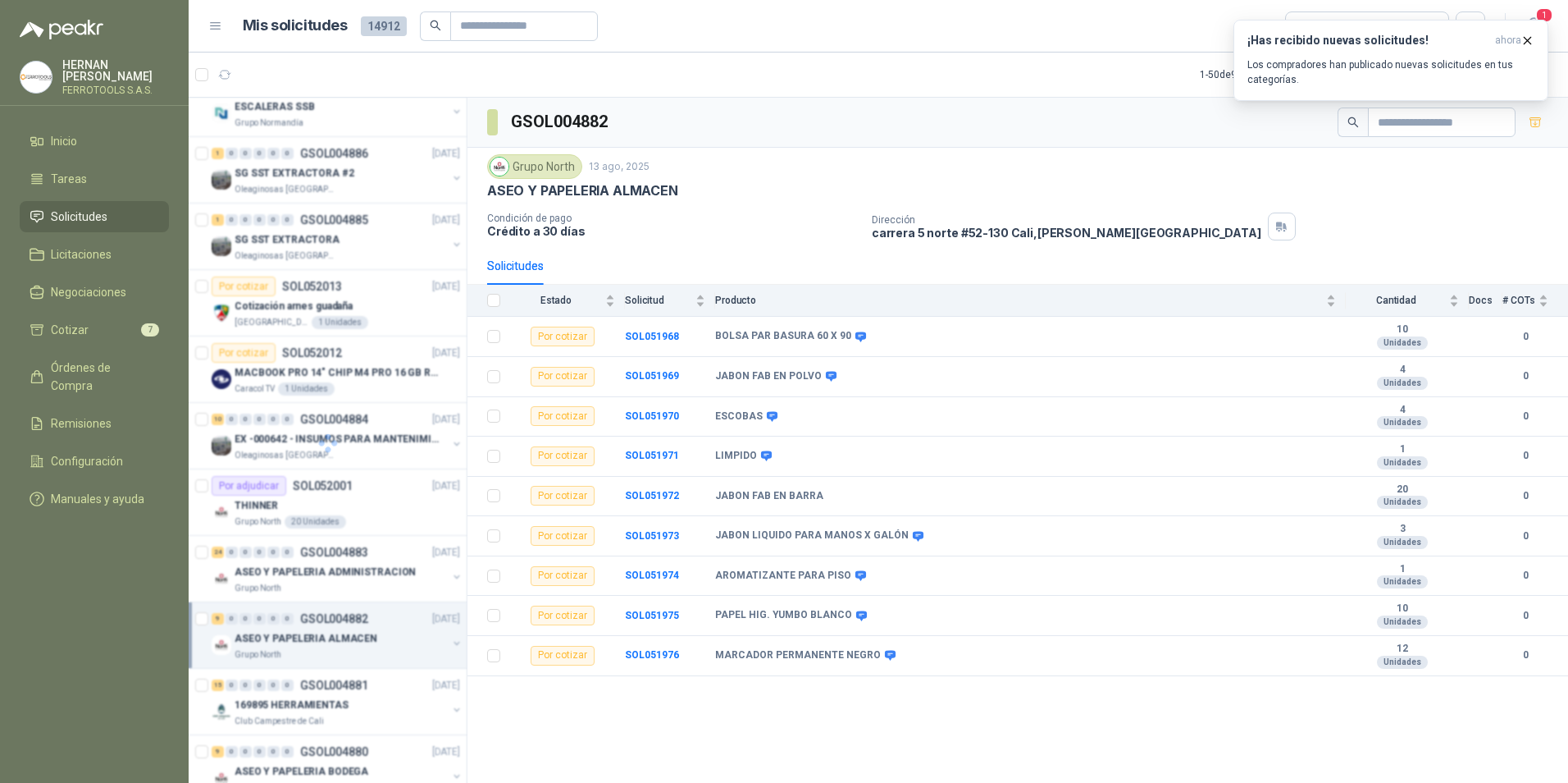
scroll to position [692, 0]
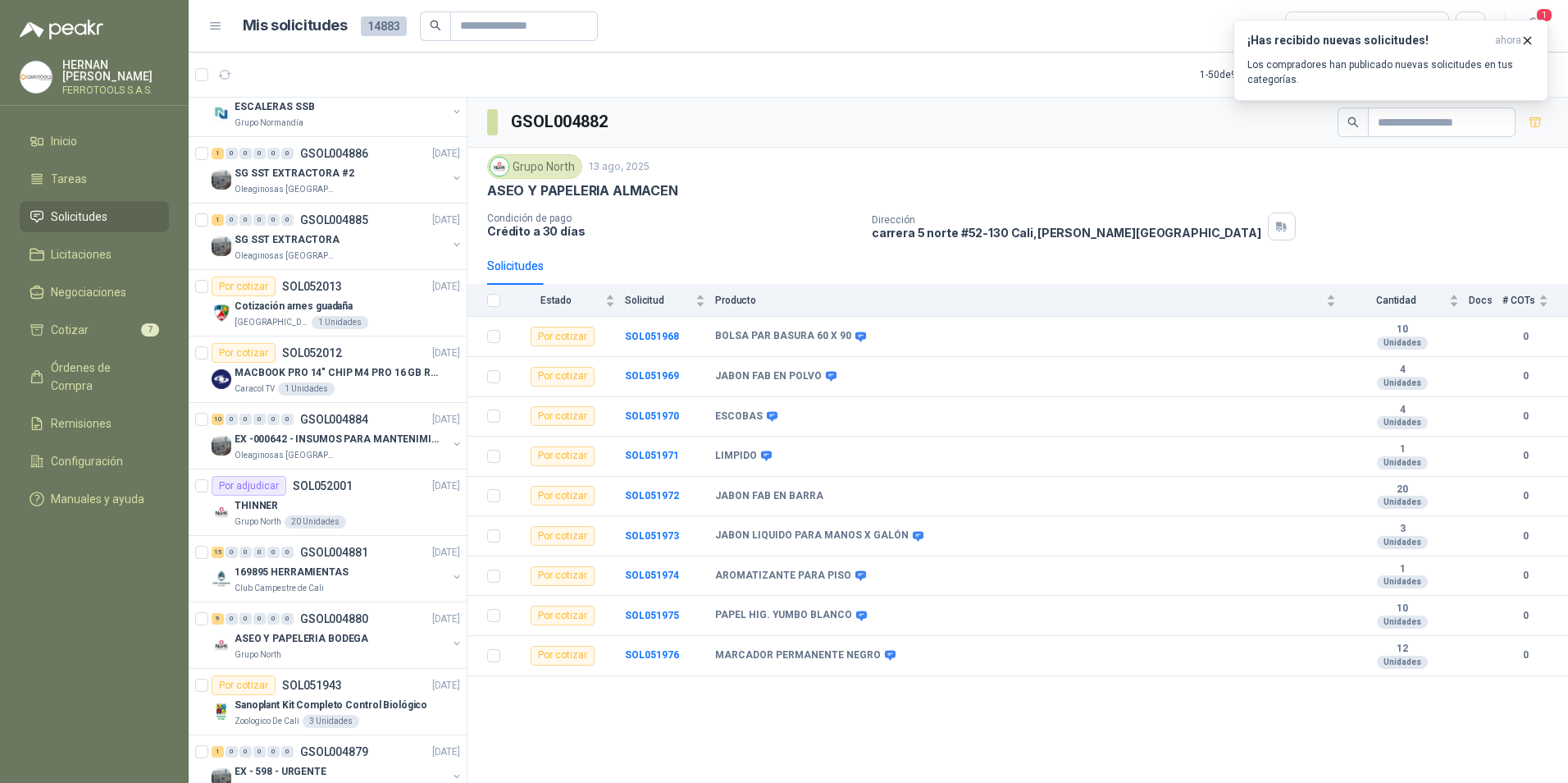
click at [280, 589] on p "Club Campestre de Cali" at bounding box center [280, 588] width 89 height 13
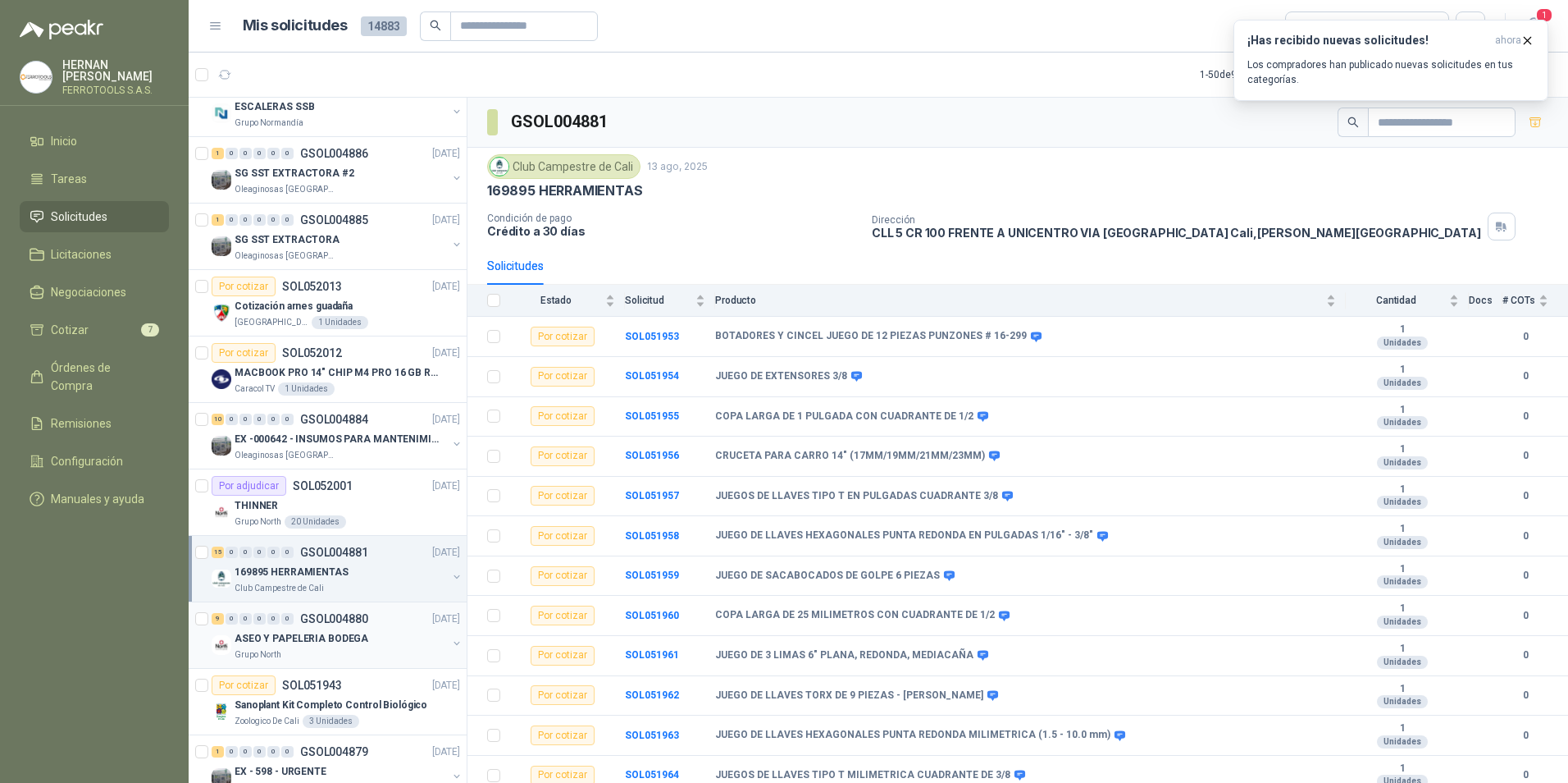
click at [319, 641] on p "ASEO Y PAPELERIA BODEGA" at bounding box center [301, 639] width 134 height 16
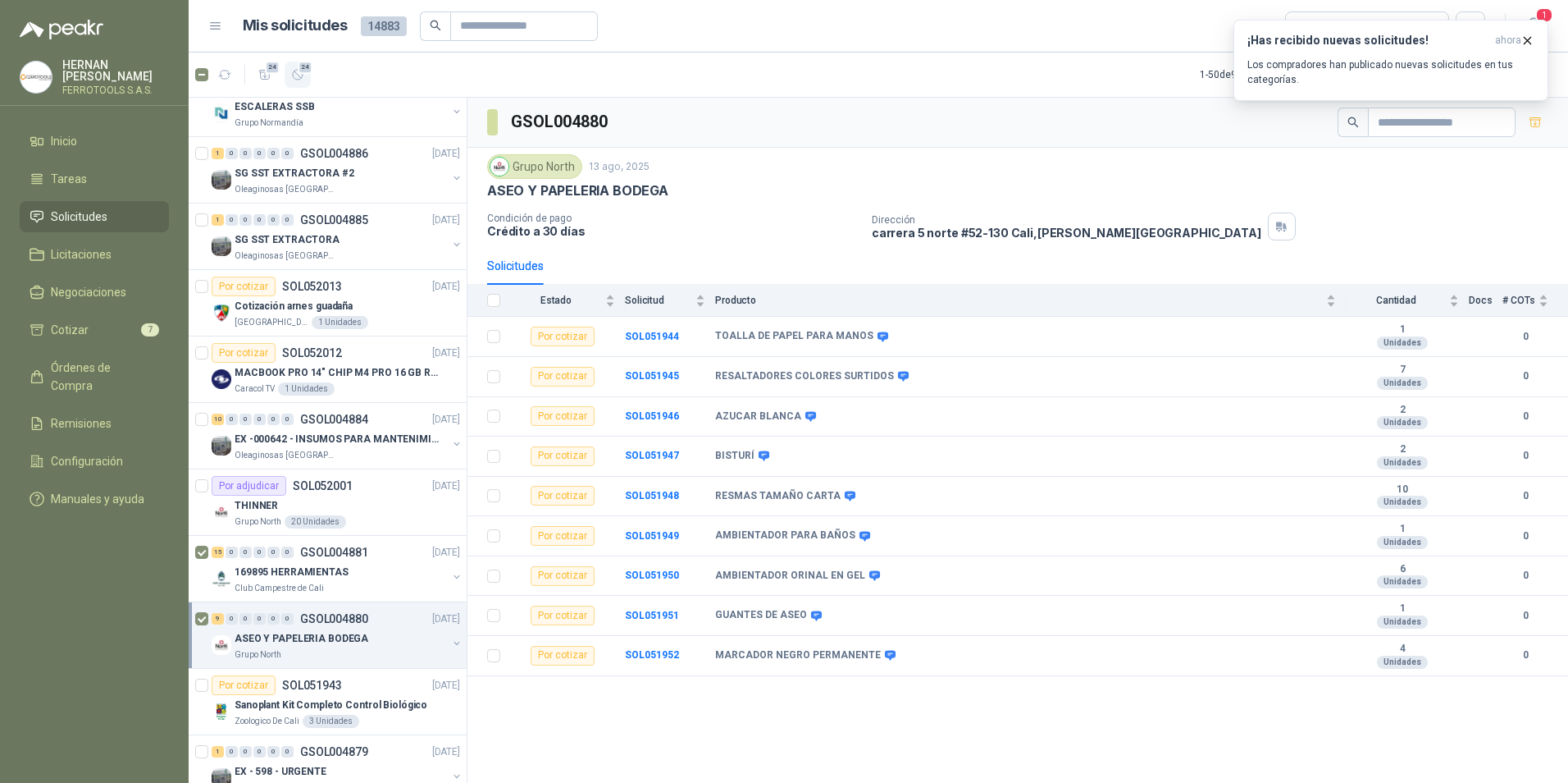
click at [300, 82] on button "24" at bounding box center [298, 74] width 26 height 26
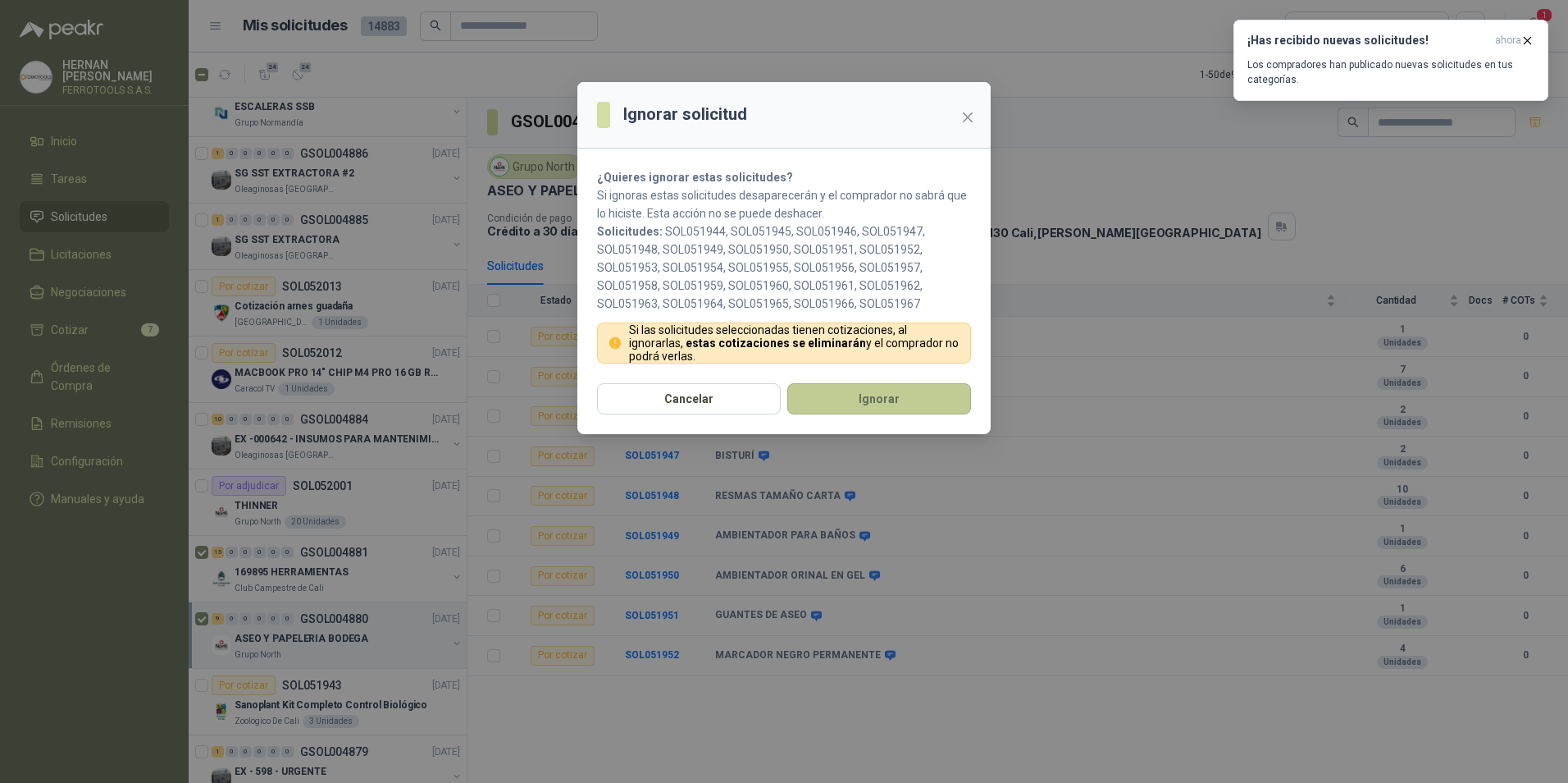
click at [877, 395] on button "Ignorar" at bounding box center [879, 399] width 183 height 31
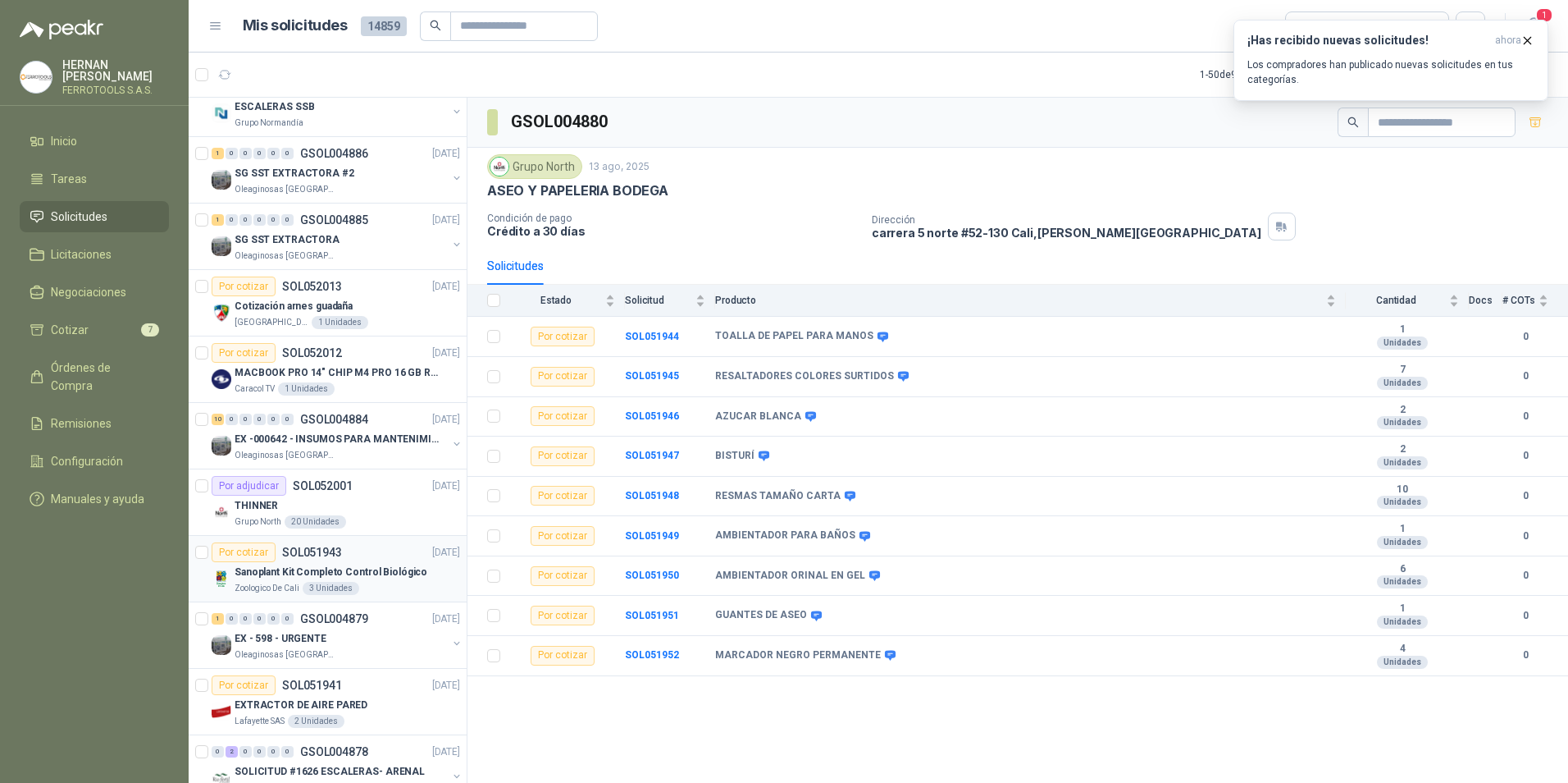
click at [382, 588] on div "Zoologico De Cali 3 Unidades" at bounding box center [348, 588] width 225 height 13
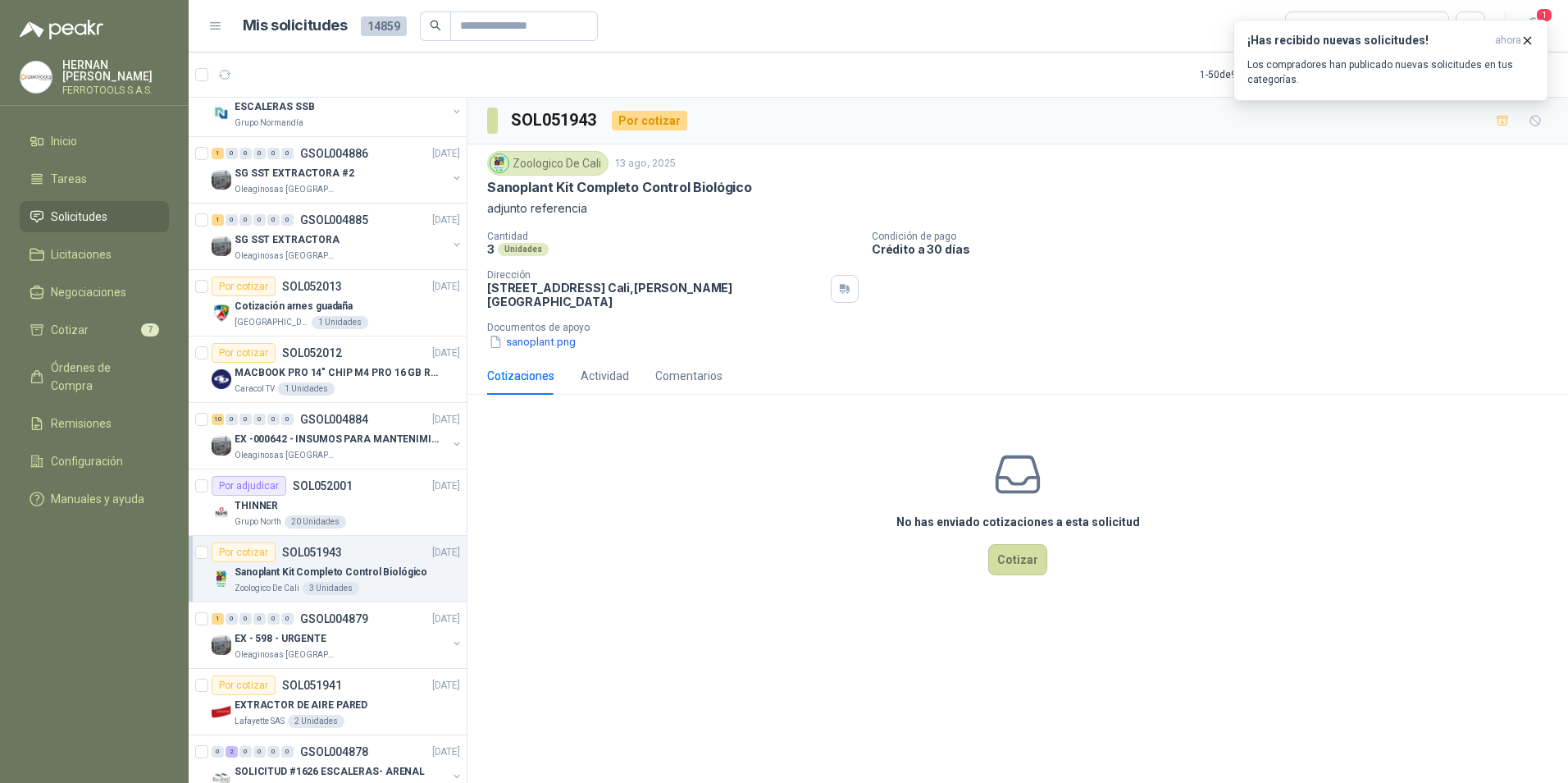
scroll to position [774, 0]
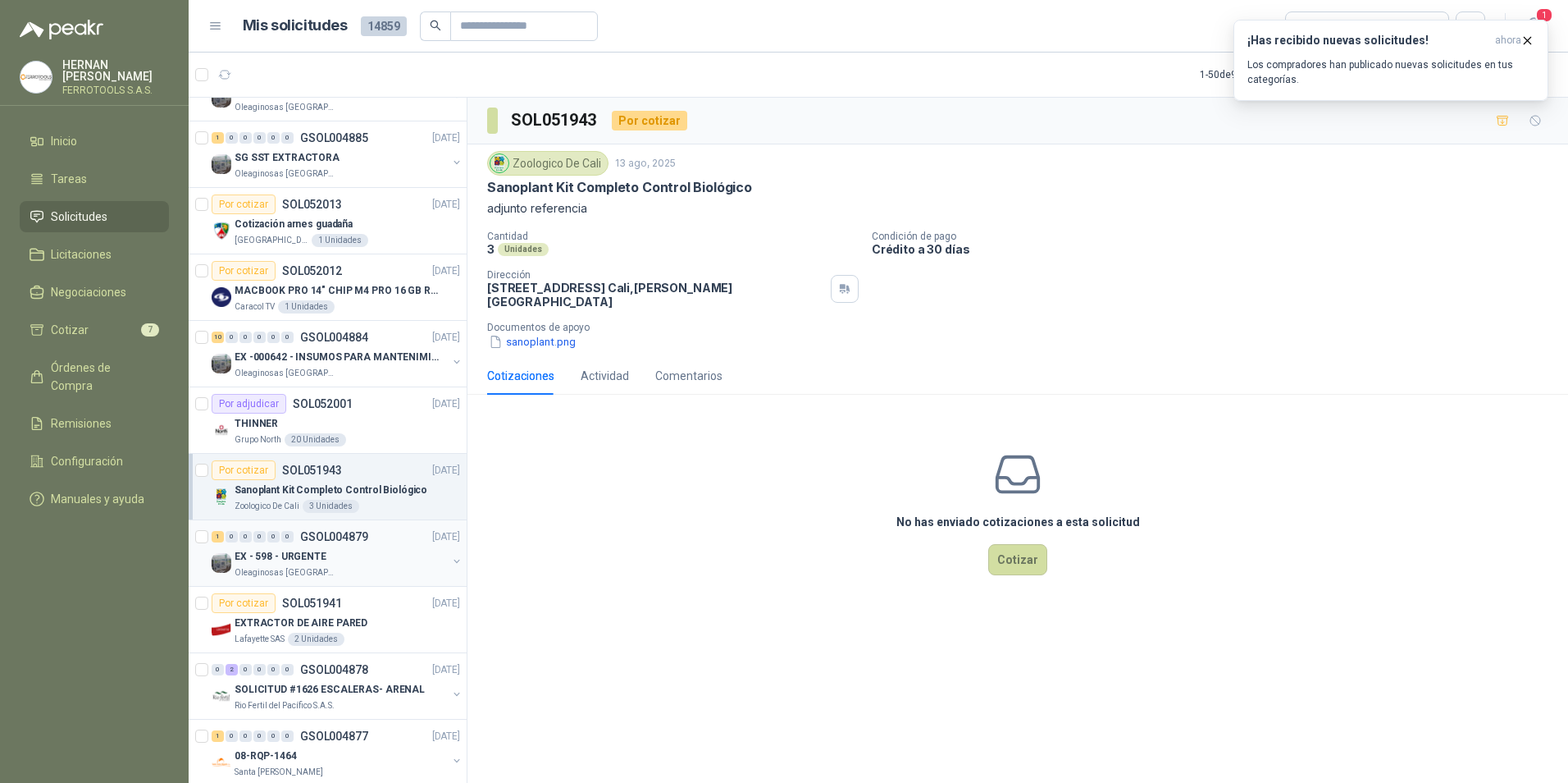
click at [382, 570] on div "Oleaginosas [GEOGRAPHIC_DATA][PERSON_NAME]" at bounding box center [341, 572] width 212 height 13
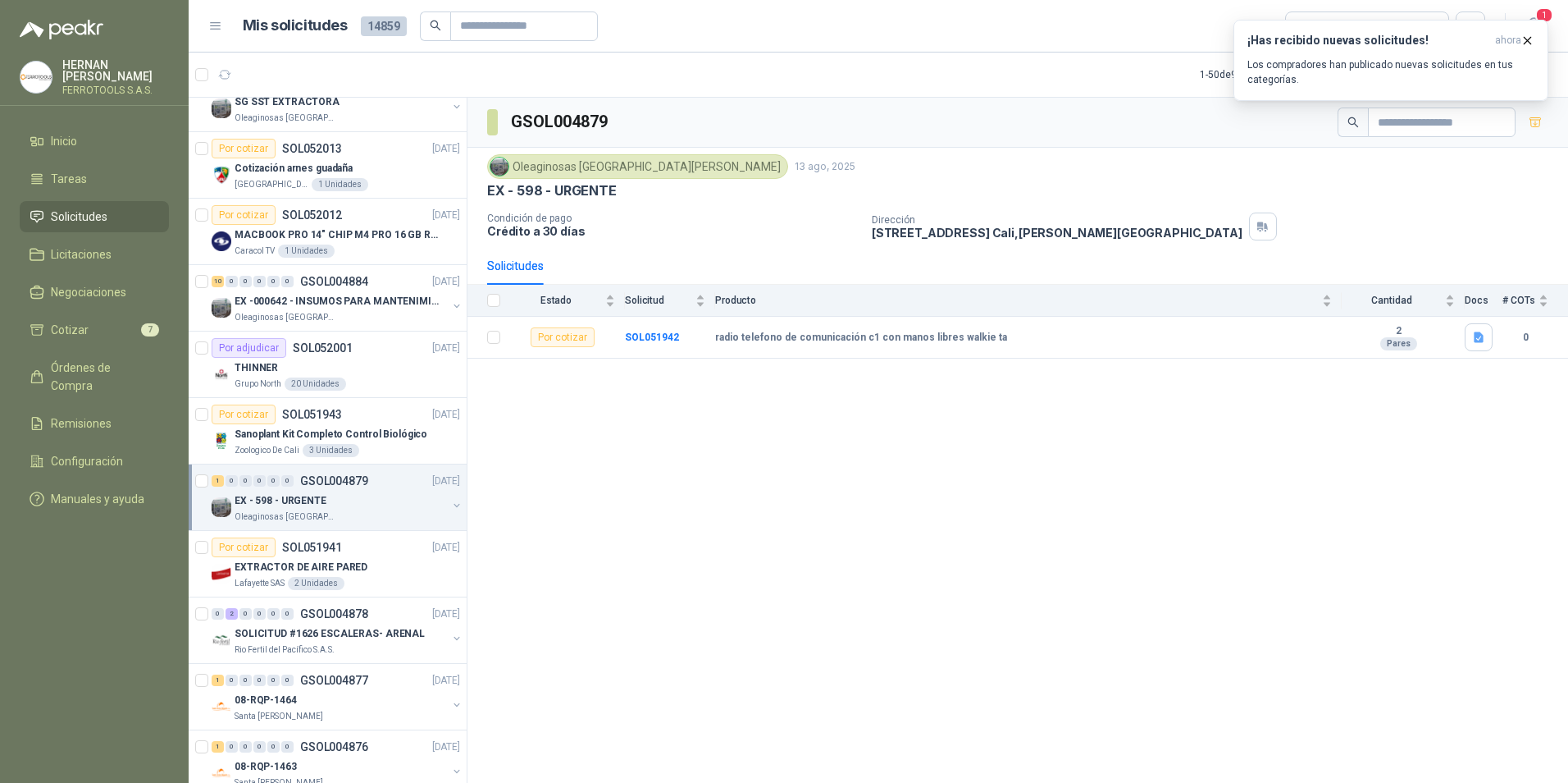
scroll to position [856, 0]
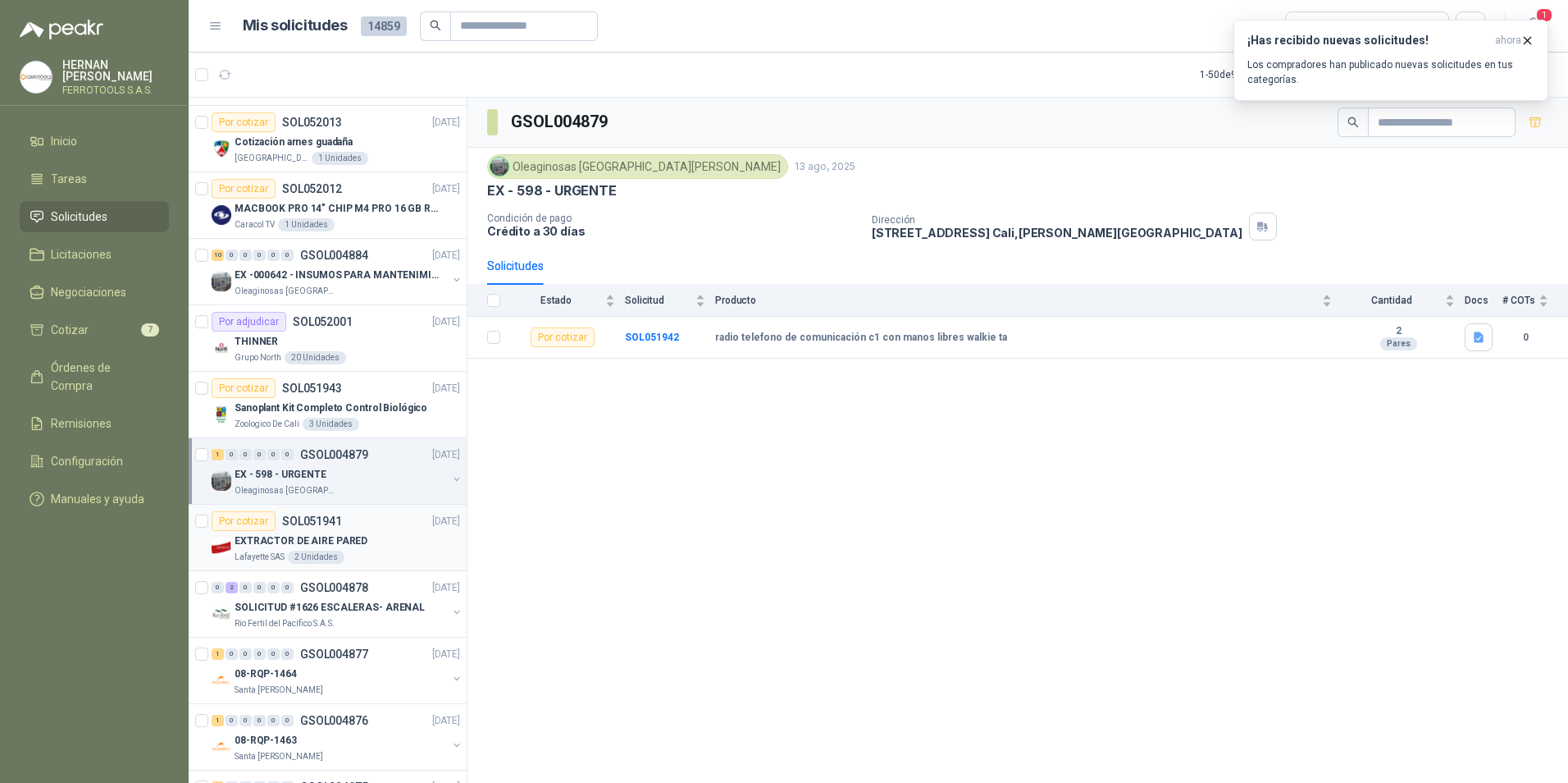
click at [378, 555] on div "Lafayette SAS 2 Unidades" at bounding box center [348, 557] width 225 height 13
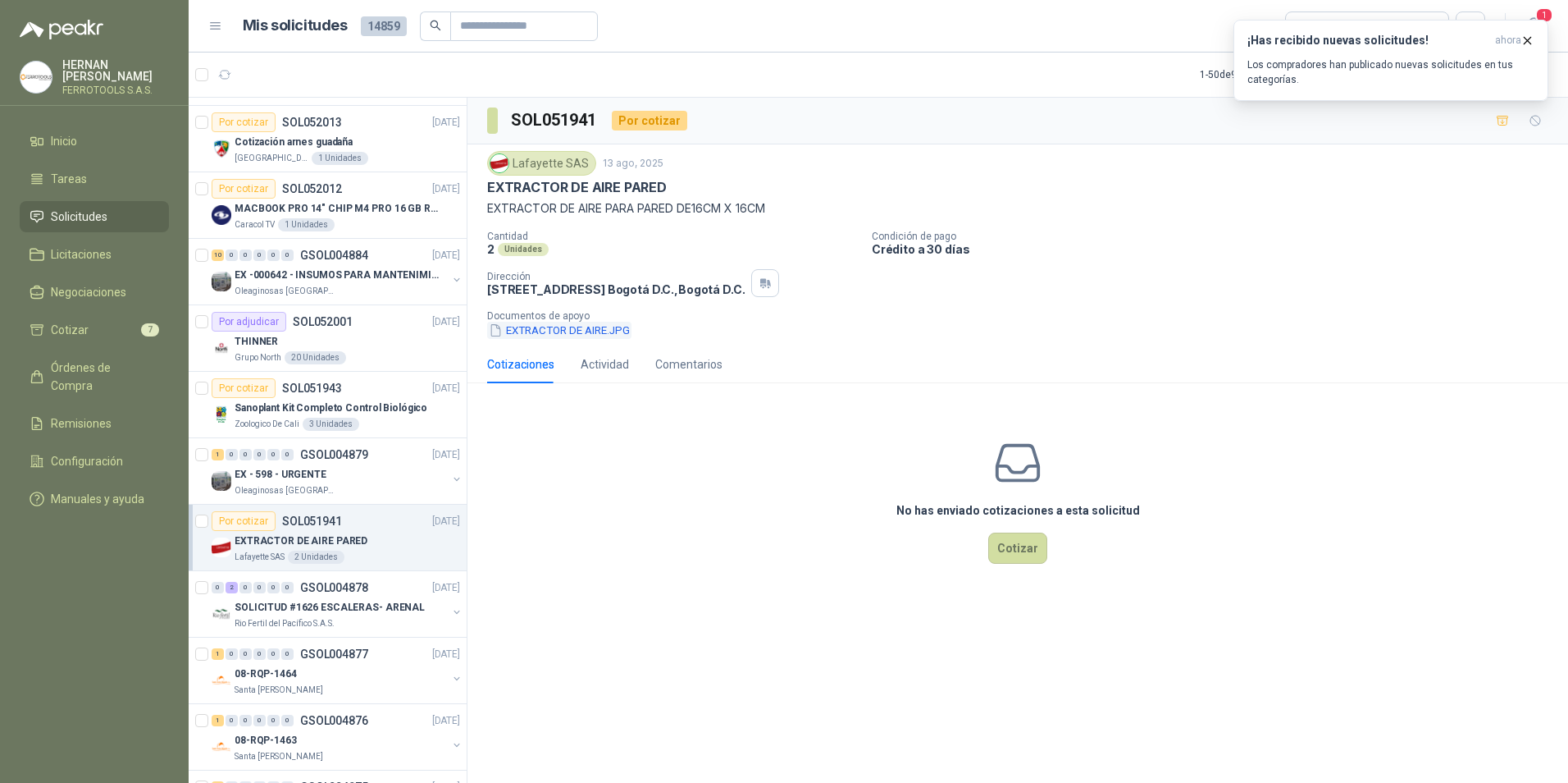
click at [564, 338] on button "EXTRACTOR DE AIRE.JPG" at bounding box center [559, 330] width 144 height 17
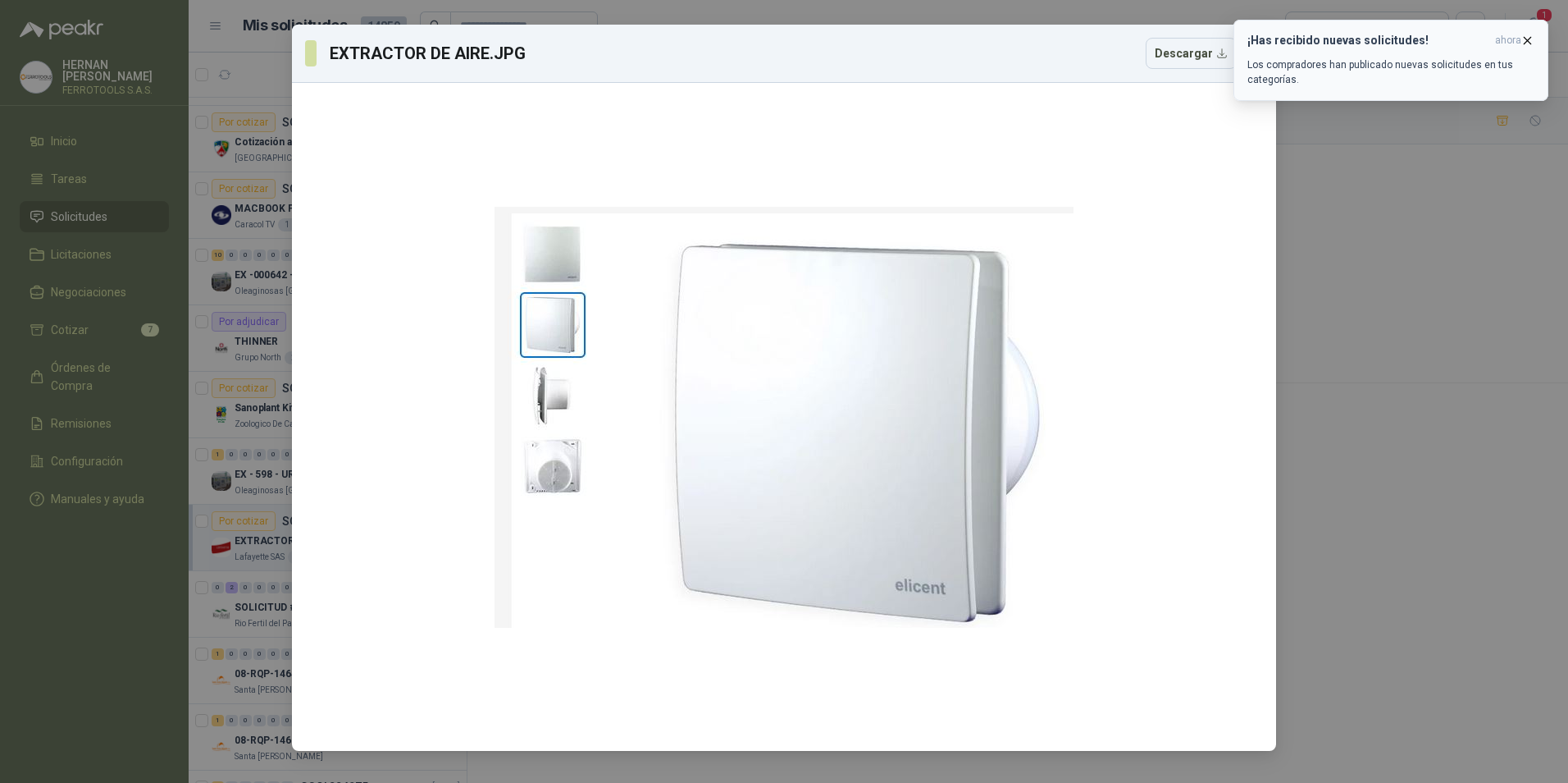
click at [1527, 34] on icon "button" at bounding box center [1528, 41] width 14 height 14
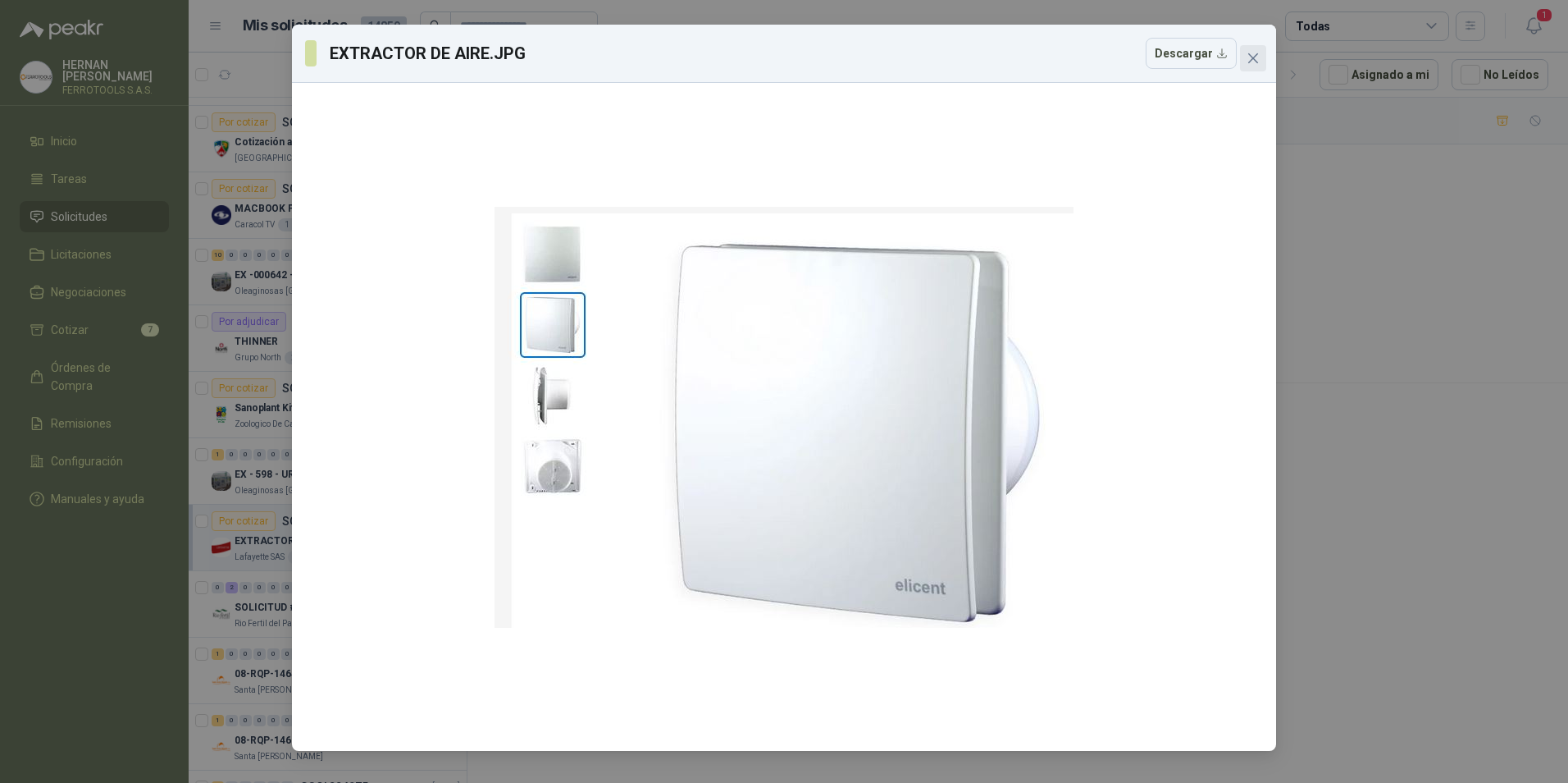
click at [1258, 60] on icon "close" at bounding box center [1253, 58] width 13 height 13
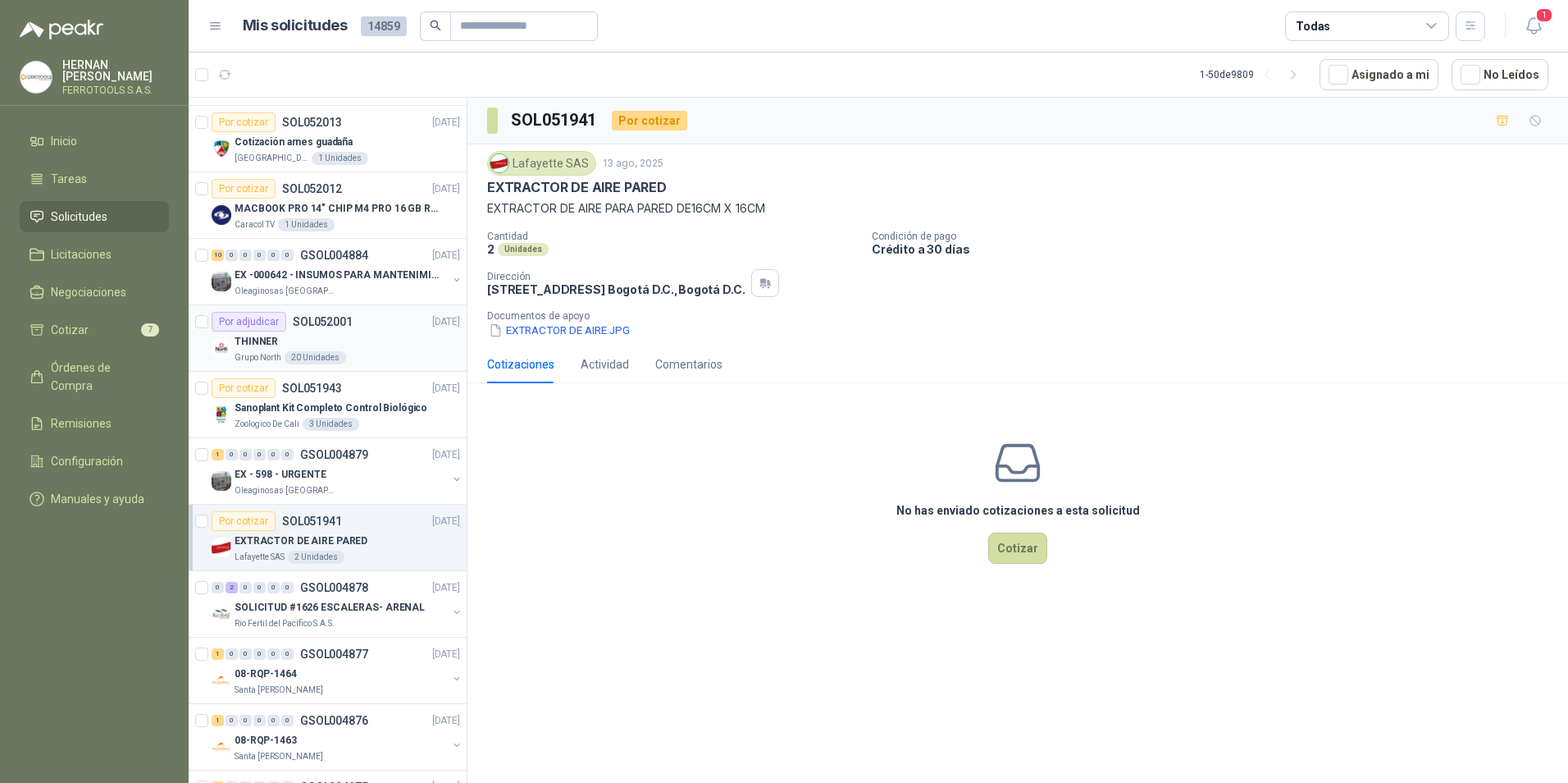
click at [380, 340] on div "THINNER" at bounding box center [348, 341] width 225 height 20
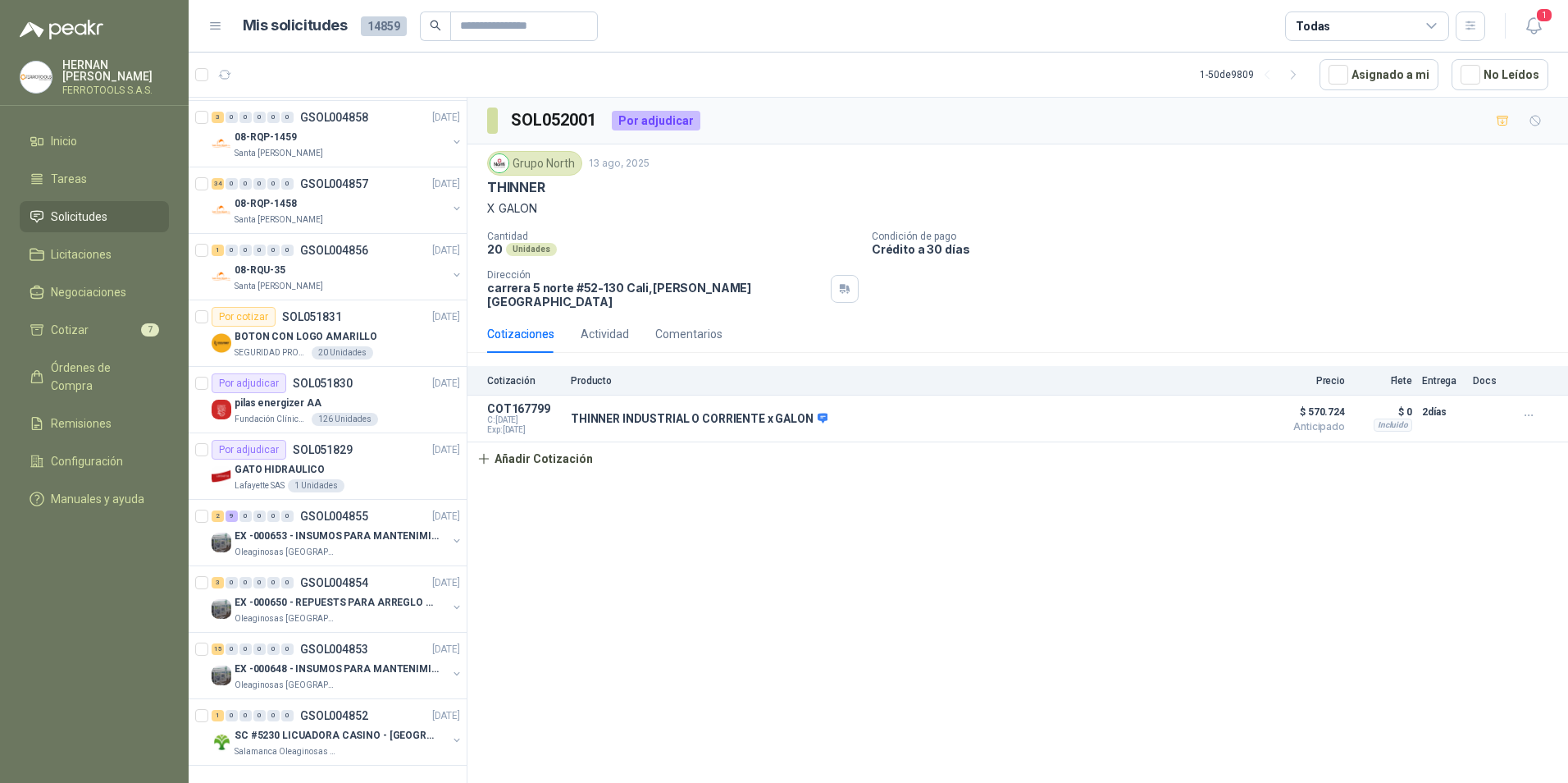
scroll to position [2669, 0]
